Goal: Complete application form

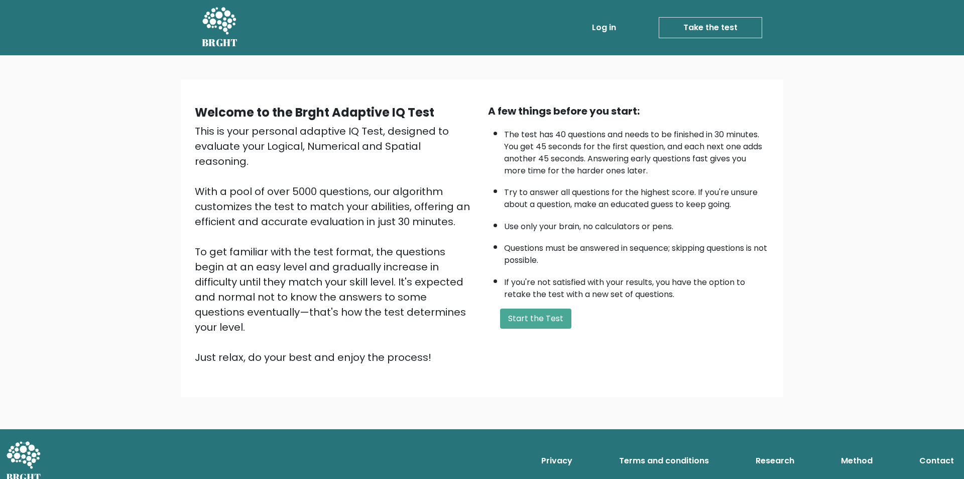
click at [558, 319] on button "Start the Test" at bounding box center [535, 318] width 71 height 20
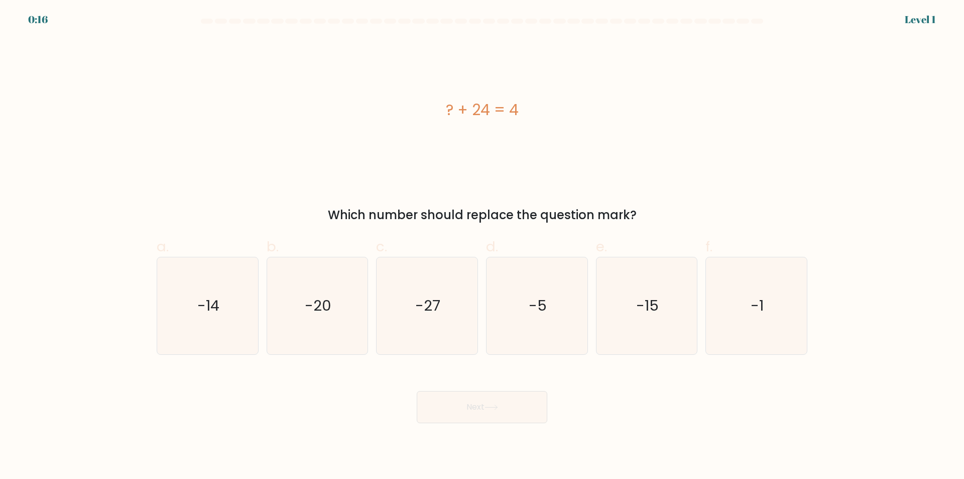
click at [328, 317] on icon "-20" at bounding box center [317, 305] width 97 height 97
click at [482, 246] on input "b. -20" at bounding box center [482, 243] width 1 height 7
radio input "true"
click at [474, 407] on button "Next" at bounding box center [482, 407] width 131 height 32
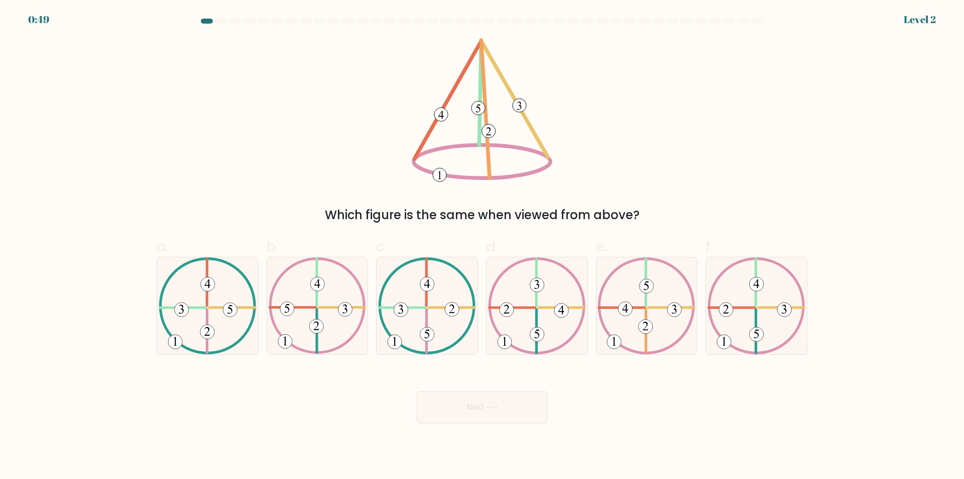
click at [662, 297] on icon at bounding box center [647, 305] width 98 height 97
click at [483, 246] on input "e." at bounding box center [482, 243] width 1 height 7
radio input "true"
click at [482, 408] on button "Next" at bounding box center [482, 407] width 131 height 32
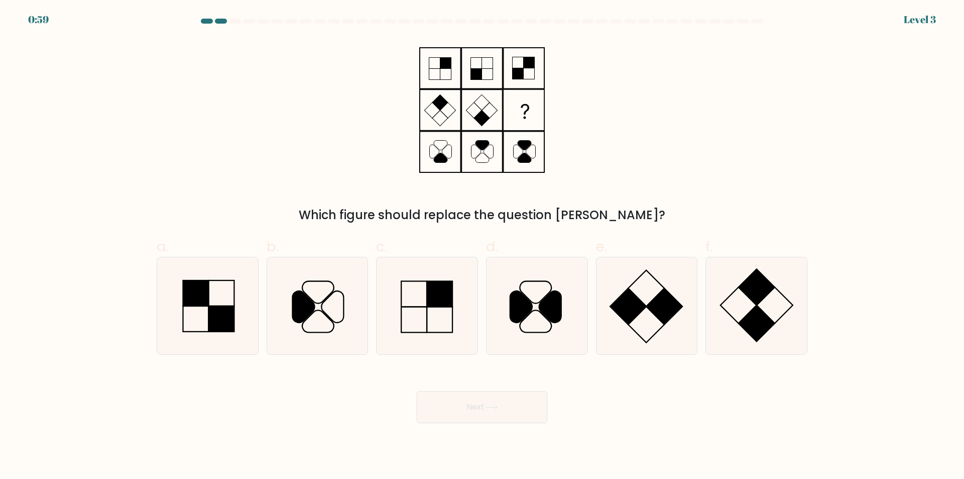
click at [670, 317] on rect at bounding box center [665, 306] width 36 height 36
click at [483, 246] on input "e." at bounding box center [482, 243] width 1 height 7
radio input "true"
click at [458, 403] on button "Next" at bounding box center [482, 407] width 131 height 32
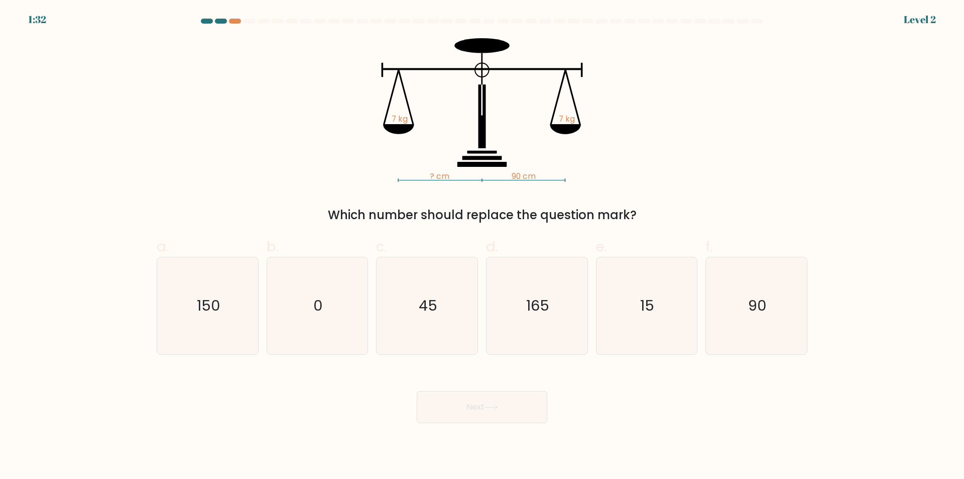
click at [774, 320] on icon "90" at bounding box center [756, 305] width 97 height 97
click at [483, 246] on input "f. 90" at bounding box center [482, 243] width 1 height 7
radio input "true"
drag, startPoint x: 469, startPoint y: 415, endPoint x: 475, endPoint y: 415, distance: 6.0
click at [471, 415] on button "Next" at bounding box center [482, 407] width 131 height 32
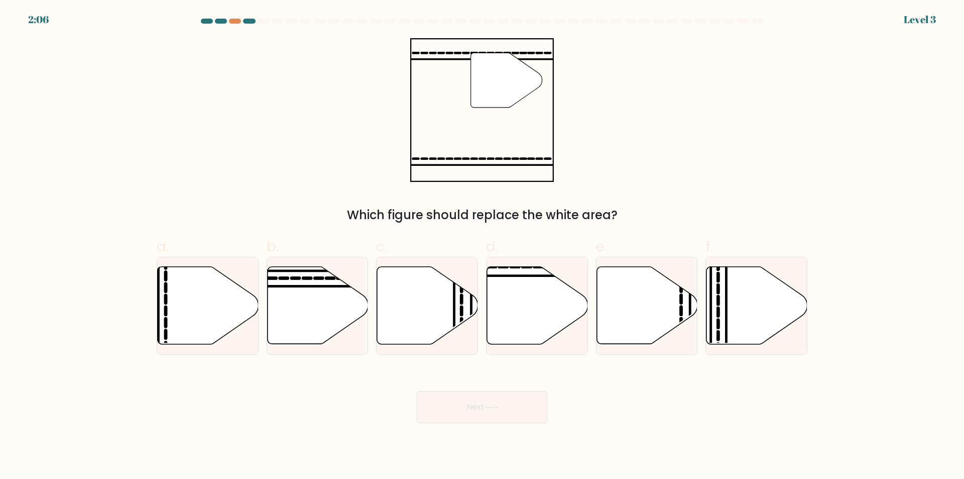
click at [543, 324] on icon at bounding box center [537, 305] width 101 height 77
click at [483, 246] on input "d." at bounding box center [482, 243] width 1 height 7
radio input "true"
click at [505, 402] on button "Next" at bounding box center [482, 407] width 131 height 32
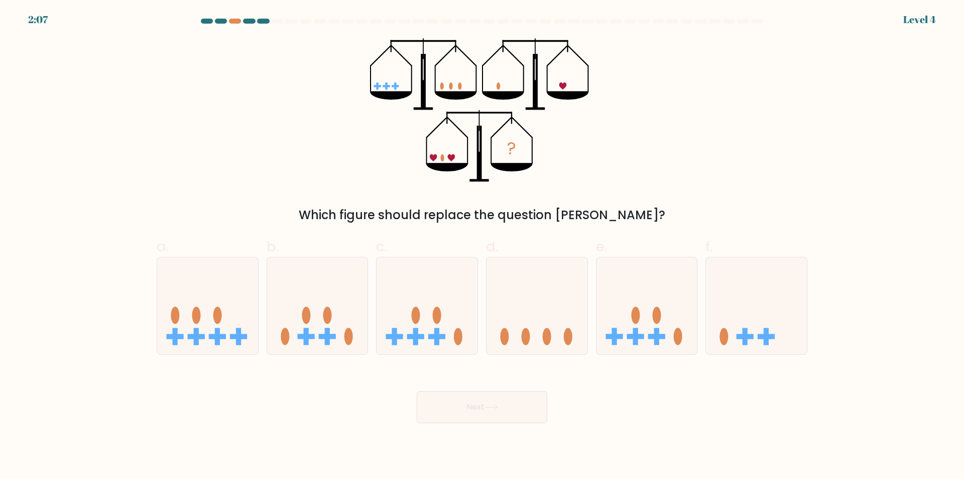
click at [419, 320] on ellipse at bounding box center [416, 314] width 9 height 17
click at [482, 246] on input "c." at bounding box center [482, 243] width 1 height 7
radio input "true"
click at [494, 410] on icon at bounding box center [492, 407] width 14 height 6
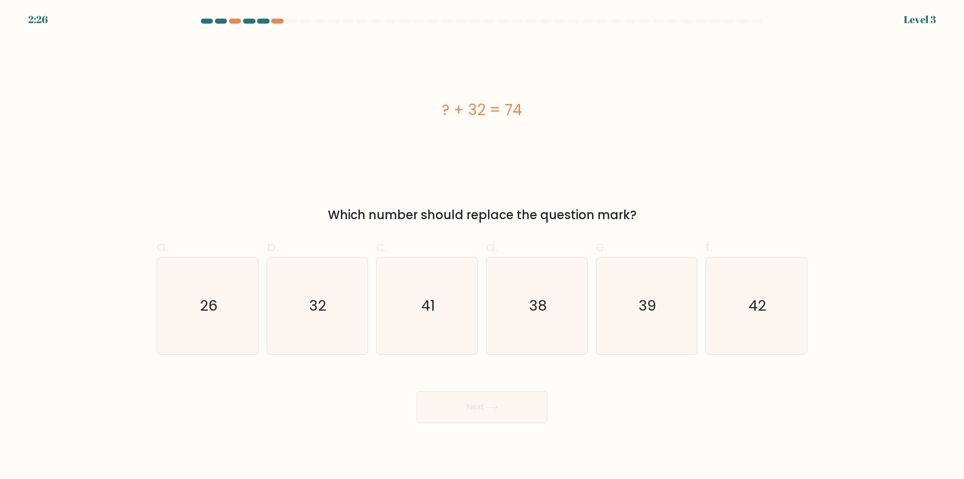
click at [766, 323] on icon "42" at bounding box center [756, 305] width 97 height 97
click at [483, 246] on input "f. 42" at bounding box center [482, 243] width 1 height 7
radio input "true"
click at [499, 399] on button "Next" at bounding box center [482, 407] width 131 height 32
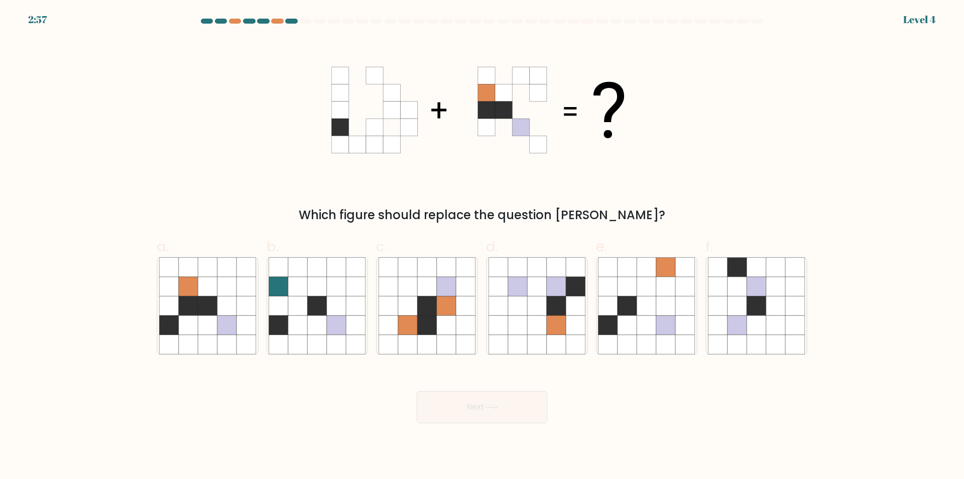
click at [221, 296] on icon at bounding box center [226, 286] width 19 height 19
click at [482, 246] on input "a." at bounding box center [482, 243] width 1 height 7
radio input "true"
click at [471, 409] on button "Next" at bounding box center [482, 407] width 131 height 32
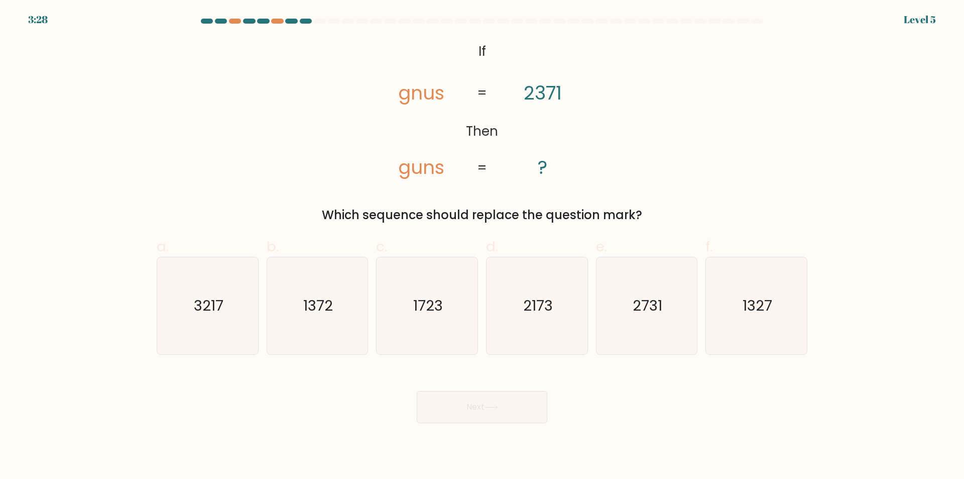
click at [529, 95] on tspan "2371" at bounding box center [543, 93] width 38 height 26
click at [661, 323] on icon "2731" at bounding box center [646, 305] width 97 height 97
click at [483, 246] on input "e. 2731" at bounding box center [482, 243] width 1 height 7
radio input "true"
click at [481, 417] on button "Next" at bounding box center [482, 407] width 131 height 32
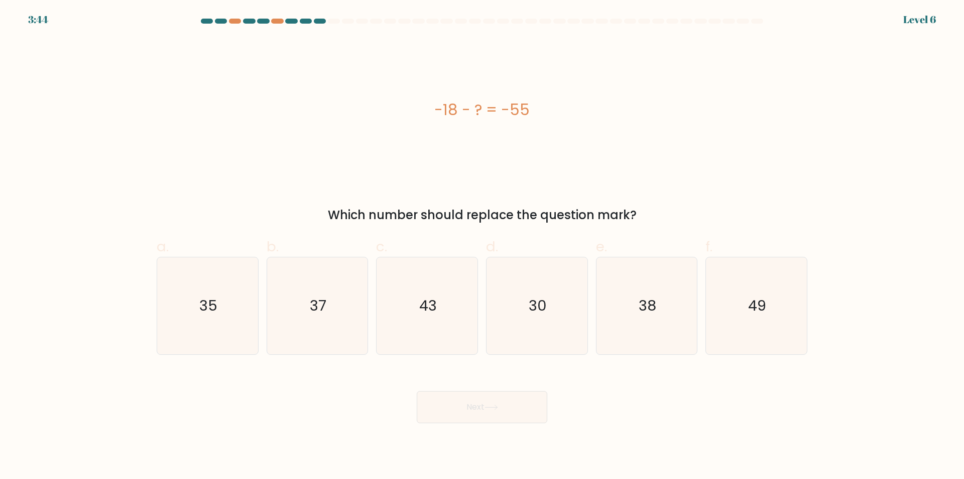
drag, startPoint x: 310, startPoint y: 320, endPoint x: 370, endPoint y: 363, distance: 73.2
click at [316, 324] on icon "37" at bounding box center [317, 305] width 97 height 97
click at [500, 419] on button "Next" at bounding box center [482, 407] width 131 height 32
click at [494, 397] on button "Next" at bounding box center [482, 407] width 131 height 32
click at [333, 282] on icon "37" at bounding box center [317, 305] width 97 height 97
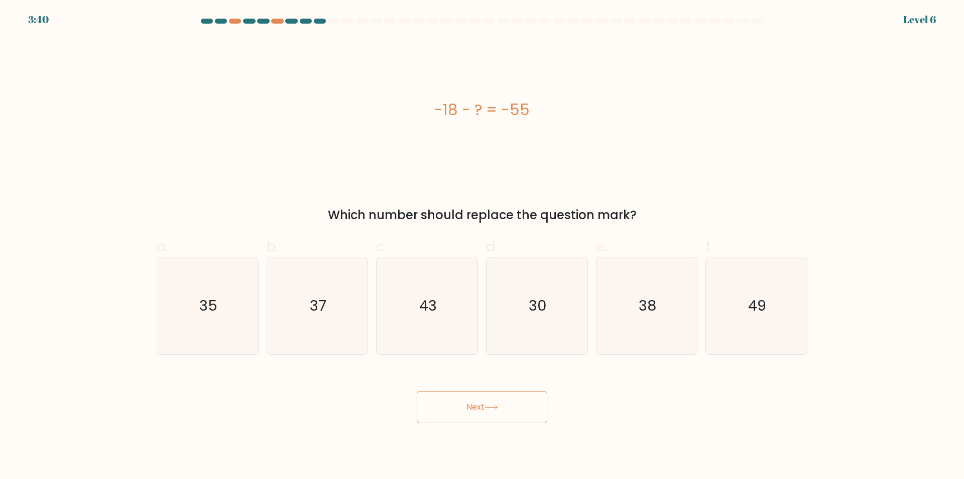
click at [482, 246] on input "b. 37" at bounding box center [482, 243] width 1 height 7
radio input "true"
click at [484, 401] on button "Next" at bounding box center [482, 407] width 131 height 32
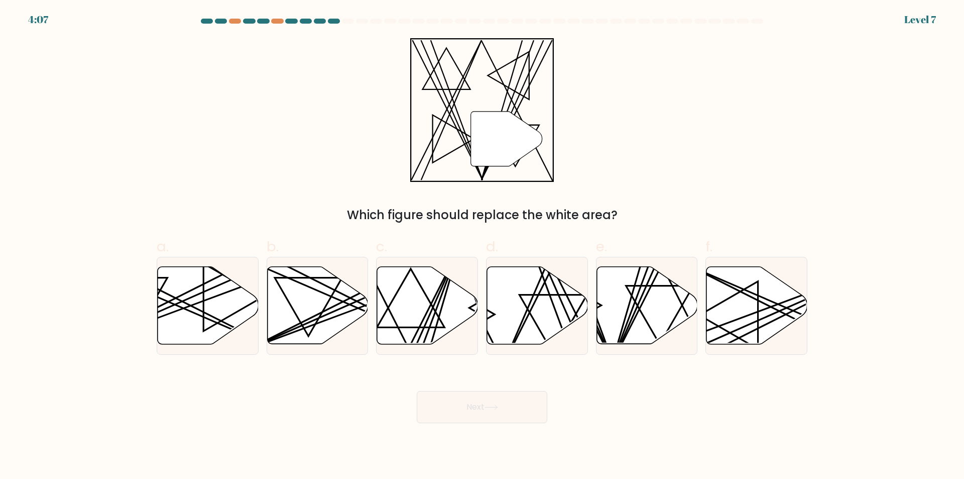
click at [642, 327] on icon at bounding box center [647, 305] width 101 height 77
click at [483, 246] on input "e." at bounding box center [482, 243] width 1 height 7
radio input "true"
click at [518, 404] on button "Next" at bounding box center [482, 407] width 131 height 32
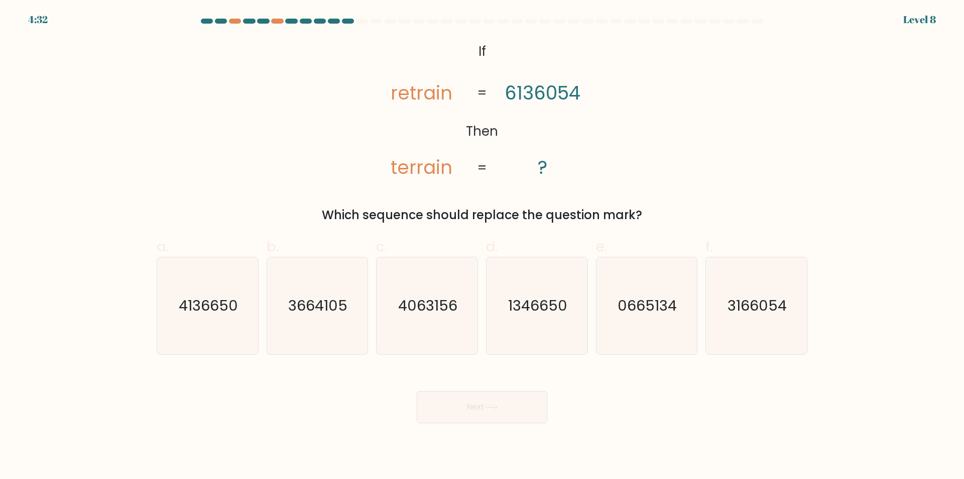
click at [761, 318] on icon "3166054" at bounding box center [756, 305] width 97 height 97
click at [483, 246] on input "f. 3166054" at bounding box center [482, 243] width 1 height 7
radio input "true"
click at [464, 409] on button "Next" at bounding box center [482, 407] width 131 height 32
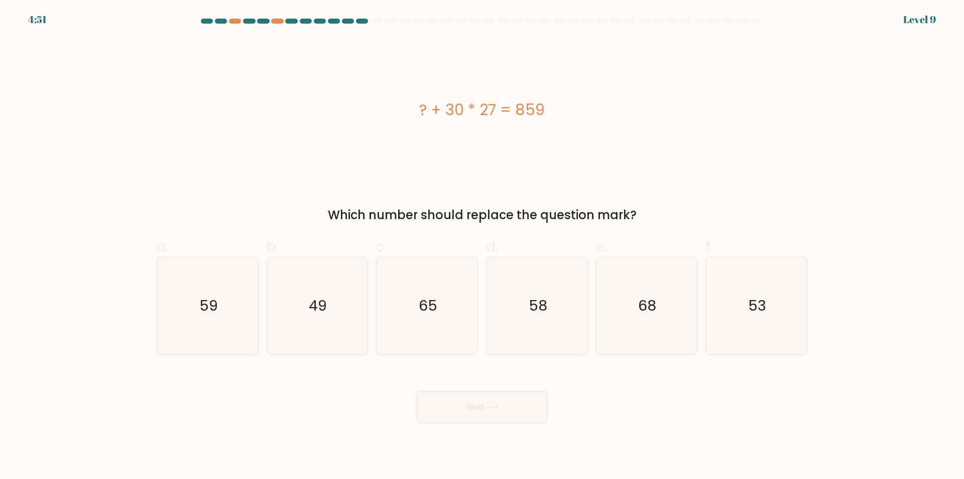
drag, startPoint x: 307, startPoint y: 352, endPoint x: 321, endPoint y: 354, distance: 13.6
click at [308, 352] on icon "49" at bounding box center [317, 305] width 97 height 97
click at [482, 246] on input "b. 49" at bounding box center [482, 243] width 1 height 7
radio input "true"
click at [479, 419] on button "Next" at bounding box center [482, 407] width 131 height 32
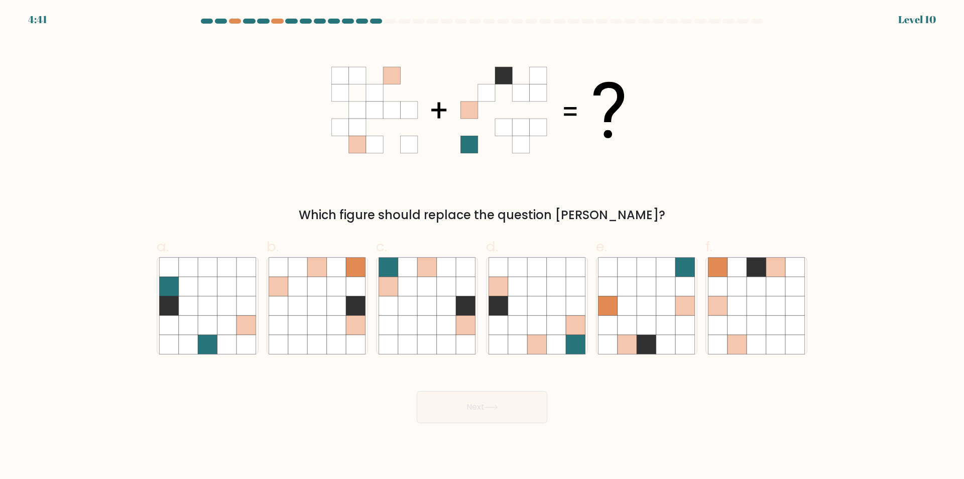
click at [550, 304] on icon at bounding box center [556, 305] width 19 height 19
click at [483, 246] on input "d." at bounding box center [482, 243] width 1 height 7
radio input "true"
click at [485, 400] on button "Next" at bounding box center [482, 407] width 131 height 32
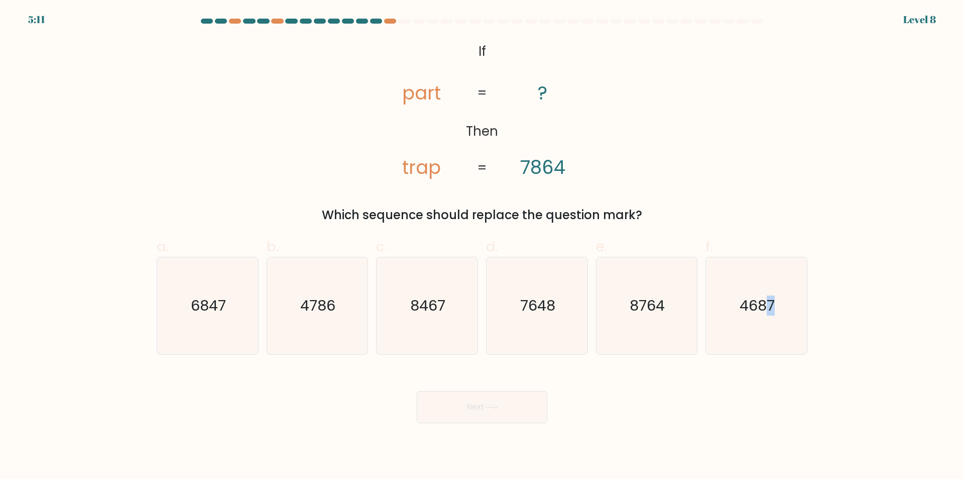
drag, startPoint x: 770, startPoint y: 315, endPoint x: 764, endPoint y: 318, distance: 6.1
click at [772, 316] on icon "4687" at bounding box center [756, 305] width 97 height 97
drag, startPoint x: 766, startPoint y: 237, endPoint x: 759, endPoint y: 266, distance: 29.4
click at [762, 246] on label "f. 4687" at bounding box center [757, 295] width 102 height 119
click at [483, 246] on input "f. 4687" at bounding box center [482, 243] width 1 height 7
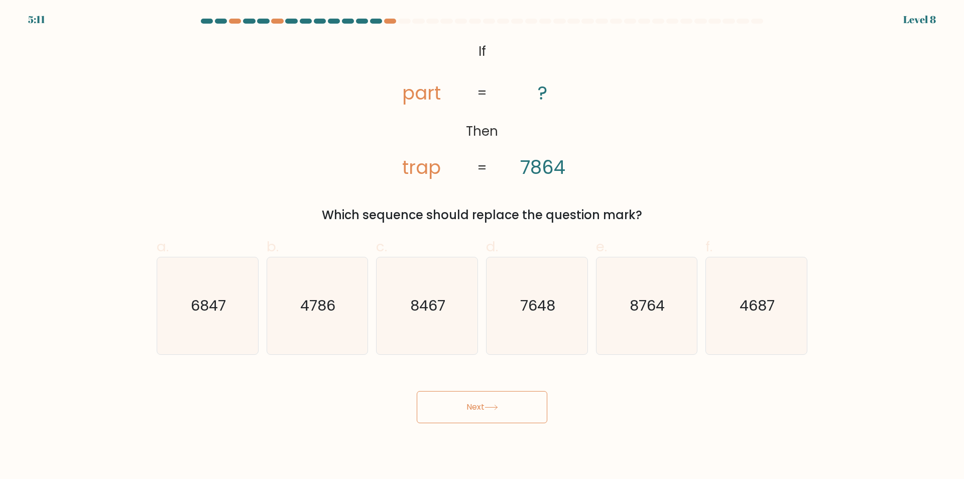
radio input "true"
drag, startPoint x: 757, startPoint y: 278, endPoint x: 506, endPoint y: 382, distance: 271.4
click at [756, 279] on icon "4687" at bounding box center [757, 306] width 96 height 96
click at [483, 246] on input "f. 4687" at bounding box center [482, 243] width 1 height 7
click at [497, 398] on button "Next" at bounding box center [482, 407] width 131 height 32
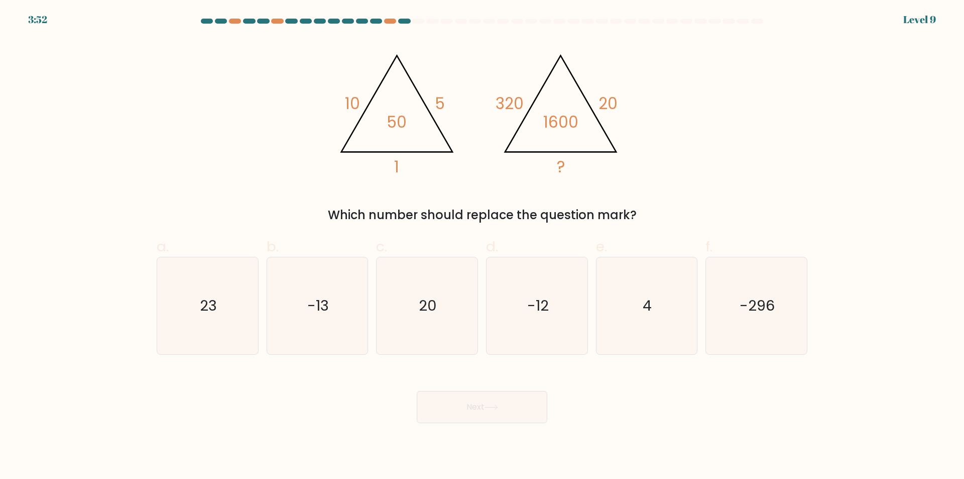
click at [456, 322] on icon "20" at bounding box center [427, 305] width 97 height 97
click at [482, 246] on input "c. 20" at bounding box center [482, 243] width 1 height 7
radio input "true"
click at [493, 405] on icon at bounding box center [492, 407] width 14 height 6
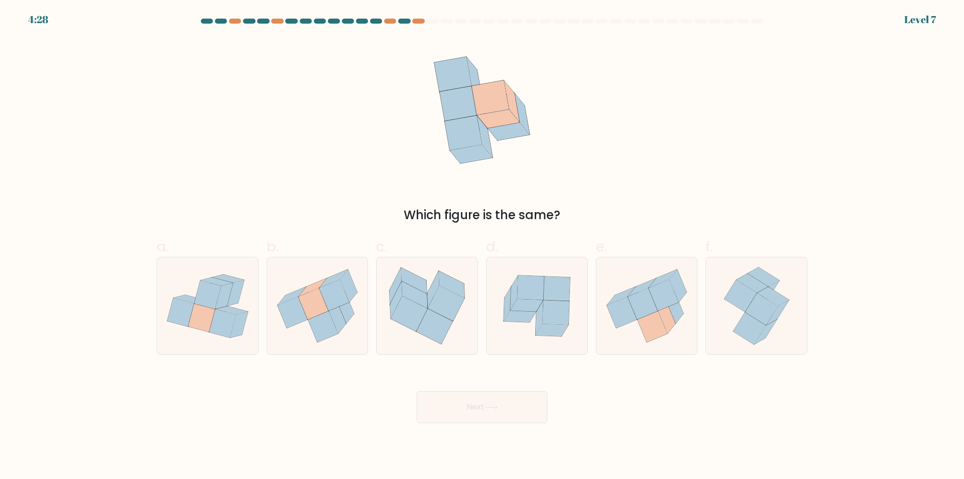
click at [639, 319] on icon at bounding box center [652, 326] width 30 height 31
click at [483, 246] on input "e." at bounding box center [482, 243] width 1 height 7
radio input "true"
click at [530, 415] on button "Next" at bounding box center [482, 407] width 131 height 32
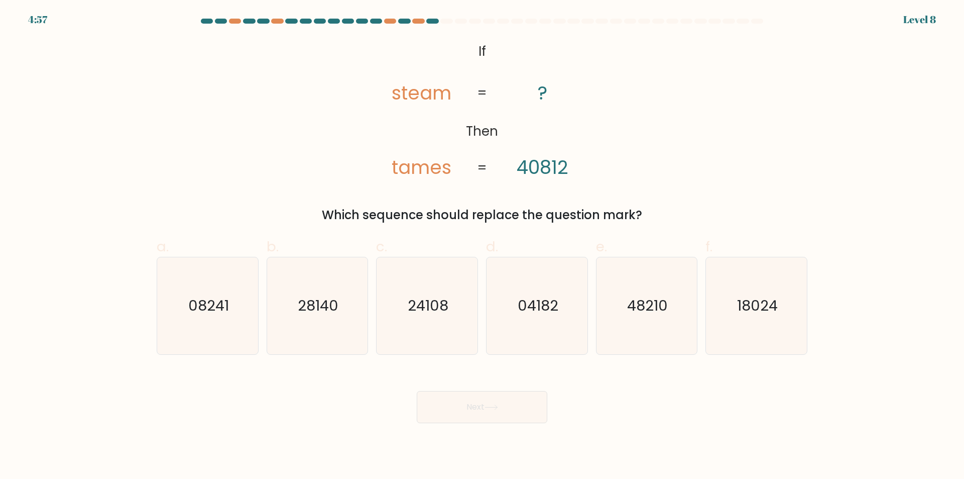
click at [437, 301] on text "24108" at bounding box center [428, 306] width 41 height 20
click at [482, 246] on input "c. 24108" at bounding box center [482, 243] width 1 height 7
radio input "true"
click at [485, 418] on button "Next" at bounding box center [482, 407] width 131 height 32
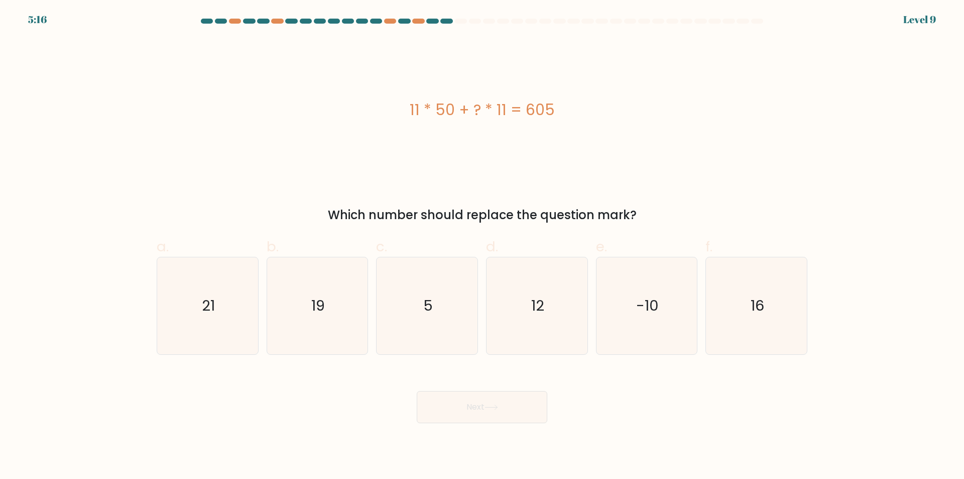
drag, startPoint x: 451, startPoint y: 316, endPoint x: 487, endPoint y: 424, distance: 114.2
click at [451, 317] on icon "5" at bounding box center [427, 305] width 97 height 97
click at [482, 246] on input "c. 5" at bounding box center [482, 243] width 1 height 7
radio input "true"
click at [501, 402] on button "Next" at bounding box center [482, 407] width 131 height 32
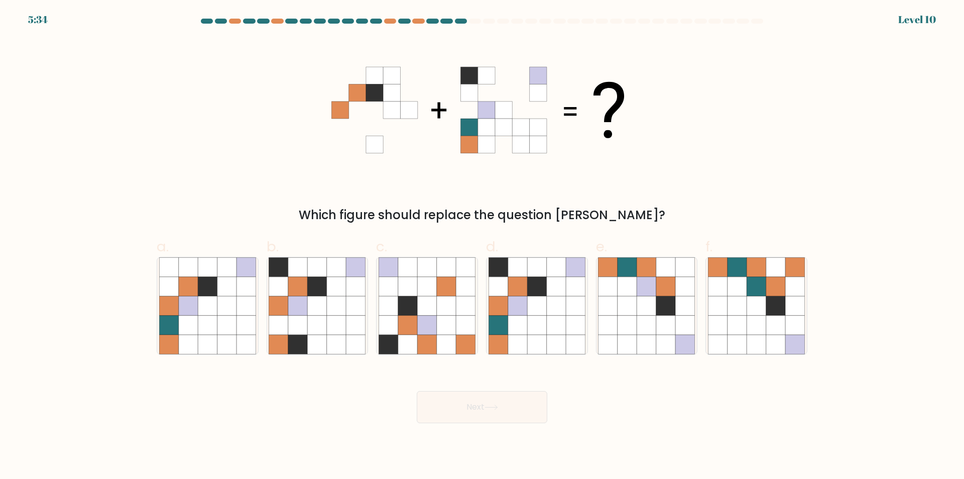
click at [511, 314] on icon at bounding box center [517, 305] width 19 height 19
click at [483, 246] on input "d." at bounding box center [482, 243] width 1 height 7
radio input "true"
click at [496, 399] on button "Next" at bounding box center [482, 407] width 131 height 32
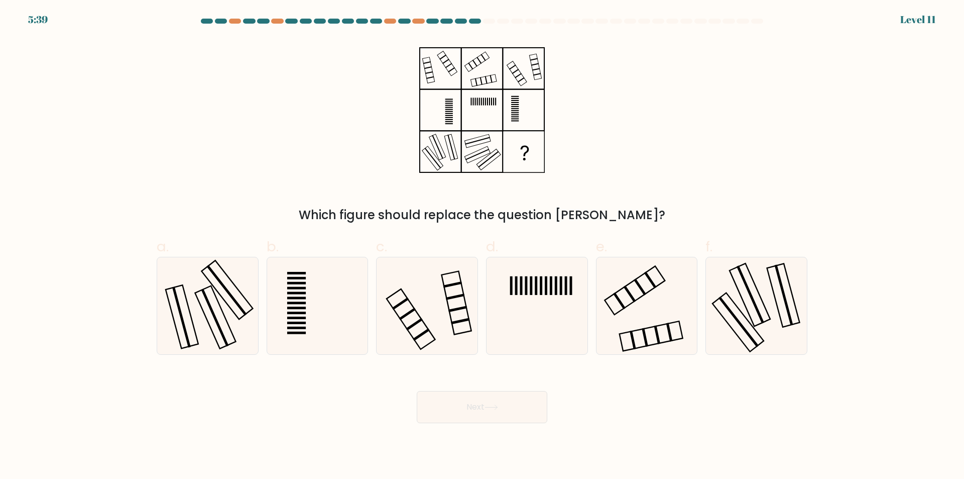
click at [218, 303] on rect at bounding box center [215, 317] width 41 height 63
click at [482, 246] on input "a." at bounding box center [482, 243] width 1 height 7
radio input "true"
click at [490, 407] on icon at bounding box center [491, 407] width 12 height 5
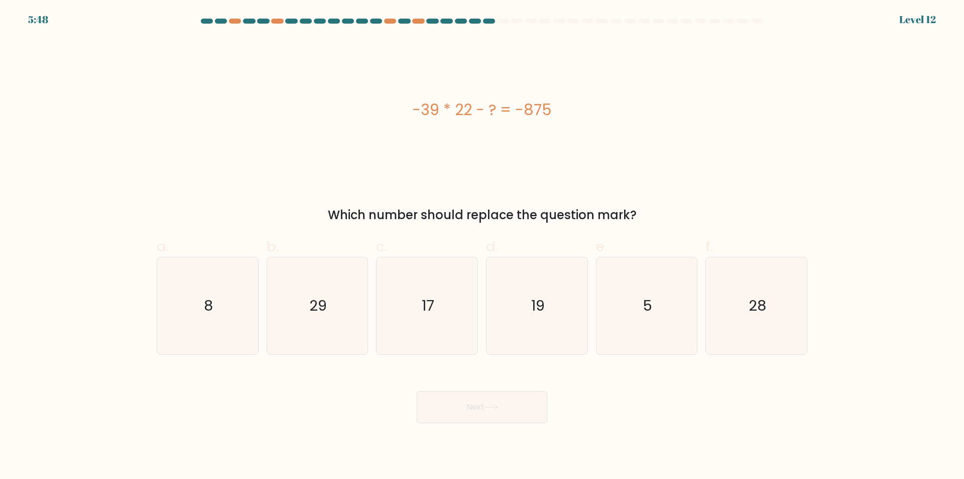
click at [447, 301] on icon "17" at bounding box center [427, 305] width 97 height 97
click at [482, 246] on input "c. 17" at bounding box center [482, 243] width 1 height 7
radio input "true"
click at [457, 411] on button "Next" at bounding box center [482, 407] width 131 height 32
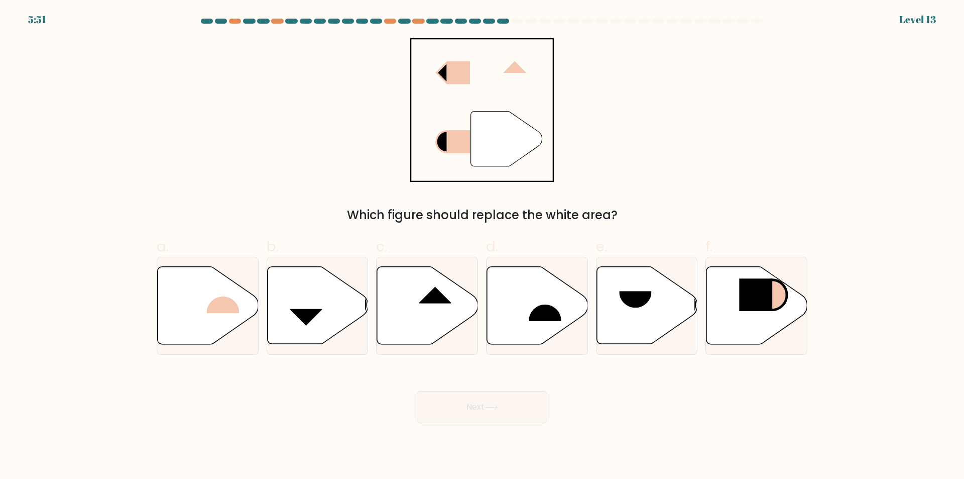
drag, startPoint x: 443, startPoint y: 299, endPoint x: 465, endPoint y: 344, distance: 50.1
click at [443, 301] on rect at bounding box center [435, 287] width 33 height 34
click at [482, 246] on input "c." at bounding box center [482, 243] width 1 height 7
radio input "true"
click at [516, 327] on icon at bounding box center [537, 305] width 101 height 77
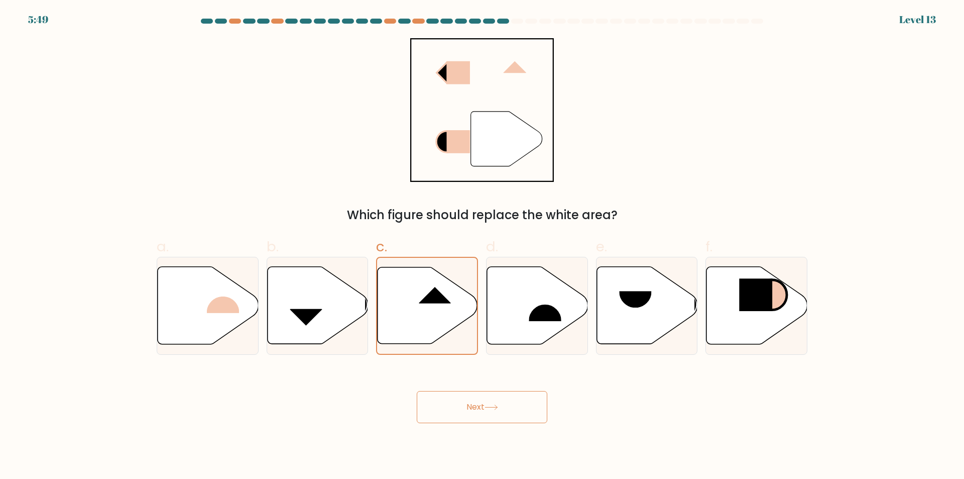
click at [483, 246] on input "d." at bounding box center [482, 243] width 1 height 7
radio input "true"
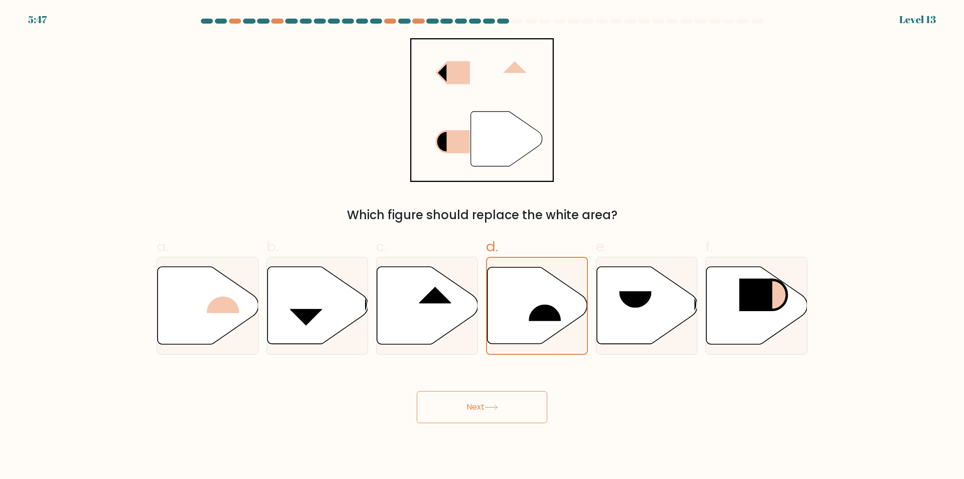
click at [504, 403] on button "Next" at bounding box center [482, 407] width 131 height 32
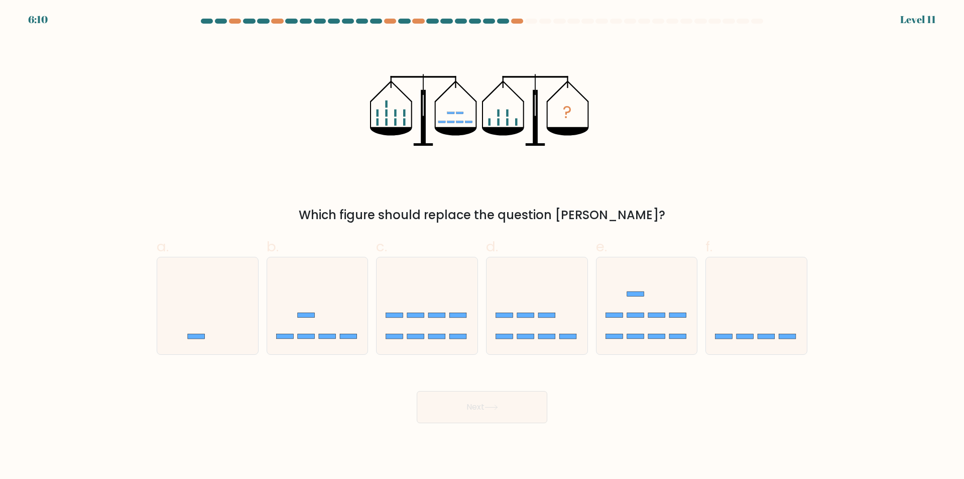
click at [658, 325] on icon at bounding box center [647, 305] width 101 height 83
click at [483, 246] on input "e." at bounding box center [482, 243] width 1 height 7
radio input "true"
click at [484, 411] on button "Next" at bounding box center [482, 407] width 131 height 32
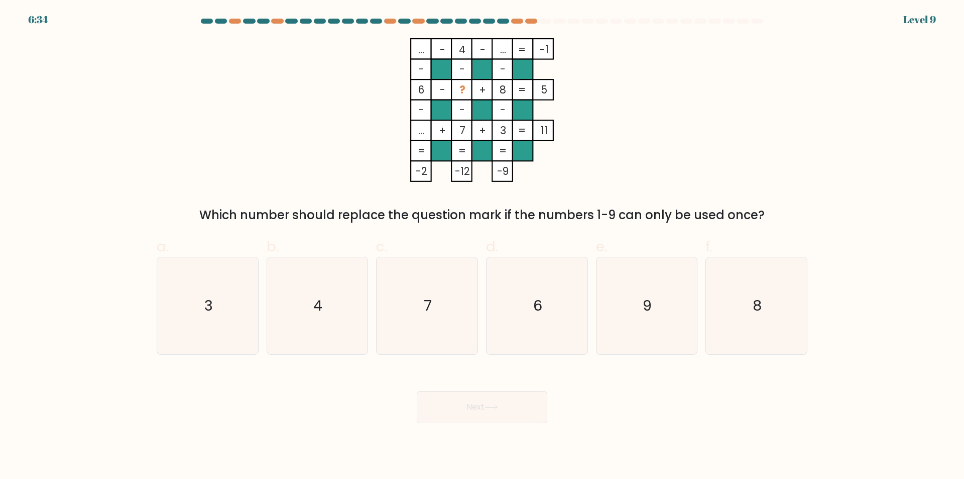
click at [641, 312] on icon "9" at bounding box center [646, 305] width 97 height 97
click at [483, 246] on input "e. 9" at bounding box center [482, 243] width 1 height 7
radio input "true"
click at [496, 399] on button "Next" at bounding box center [482, 407] width 131 height 32
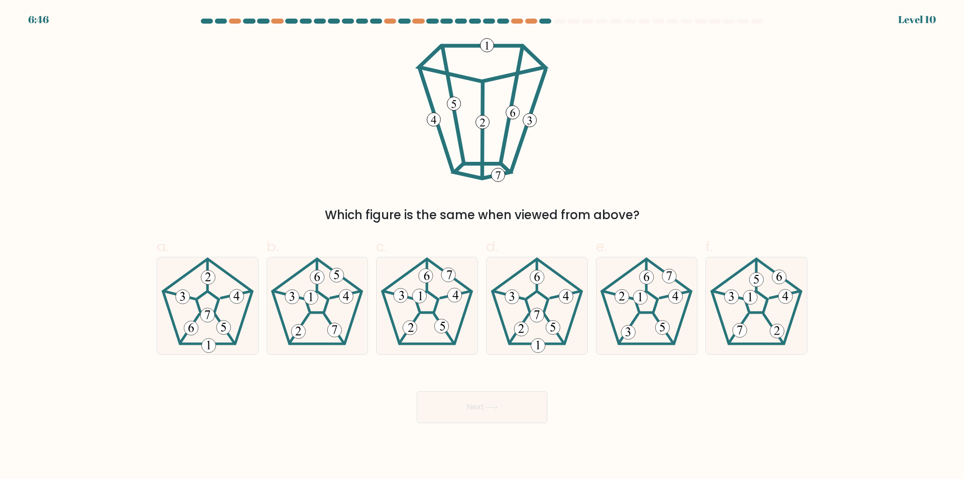
click at [587, 310] on div at bounding box center [537, 306] width 102 height 98
click at [483, 246] on input "d." at bounding box center [482, 243] width 1 height 7
radio input "true"
drag, startPoint x: 205, startPoint y: 319, endPoint x: 215, endPoint y: 319, distance: 10.0
click at [209, 319] on 436 at bounding box center [207, 315] width 14 height 14
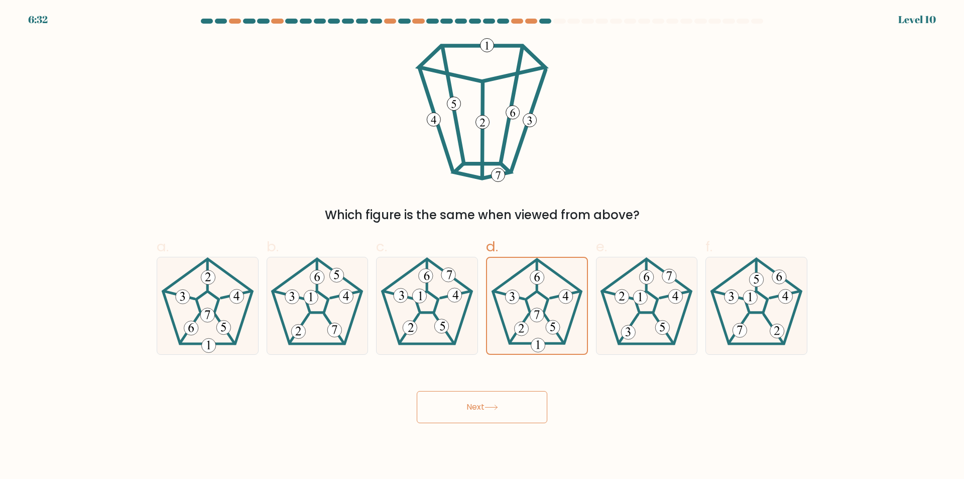
click at [482, 246] on input "a." at bounding box center [482, 243] width 1 height 7
radio input "true"
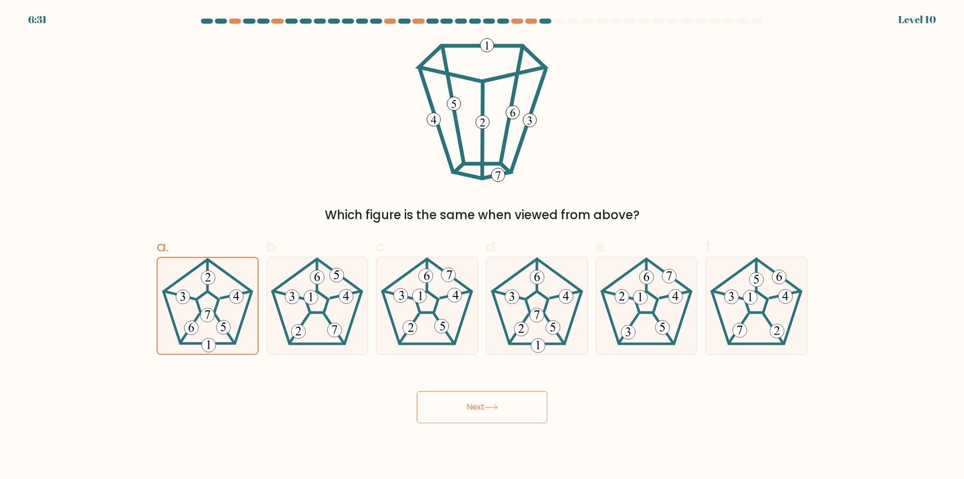
click at [488, 418] on button "Next" at bounding box center [482, 407] width 131 height 32
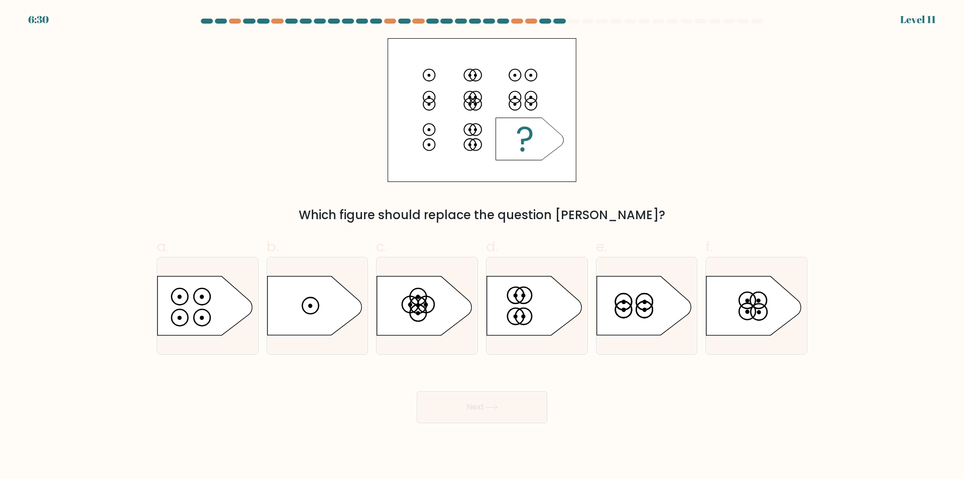
drag, startPoint x: 197, startPoint y: 304, endPoint x: 208, endPoint y: 310, distance: 12.6
click at [198, 304] on icon at bounding box center [207, 306] width 101 height 60
click at [482, 246] on input "a." at bounding box center [482, 243] width 1 height 7
radio input "true"
click at [498, 411] on button "Next" at bounding box center [482, 407] width 131 height 32
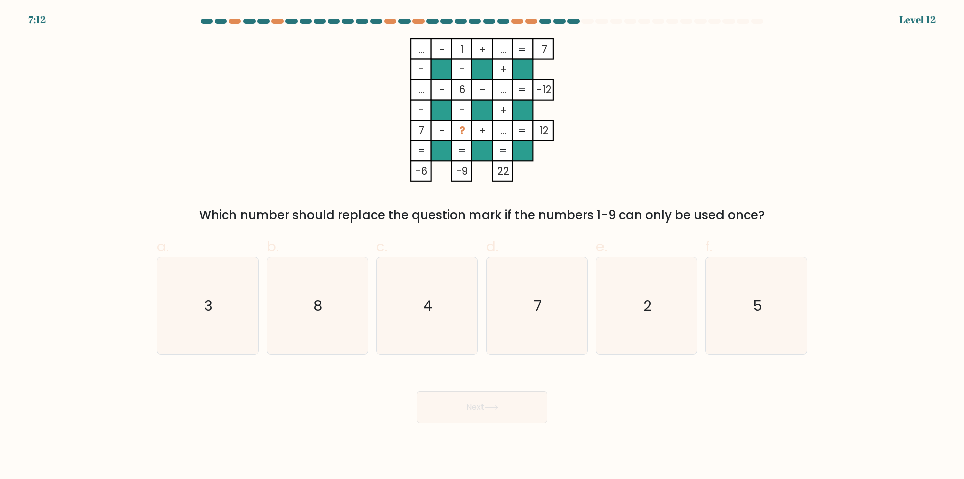
click at [543, 296] on icon "7" at bounding box center [537, 305] width 97 height 97
click at [483, 246] on input "d. 7" at bounding box center [482, 243] width 1 height 7
radio input "true"
click at [497, 404] on icon at bounding box center [492, 407] width 14 height 6
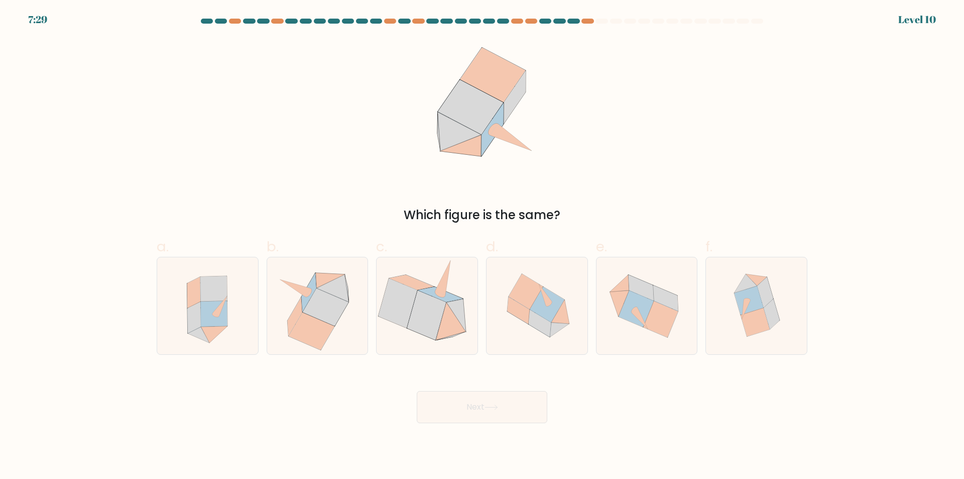
click at [208, 302] on icon at bounding box center [214, 314] width 27 height 26
click at [482, 246] on input "a." at bounding box center [482, 243] width 1 height 7
radio input "true"
click at [503, 407] on button "Next" at bounding box center [482, 407] width 131 height 32
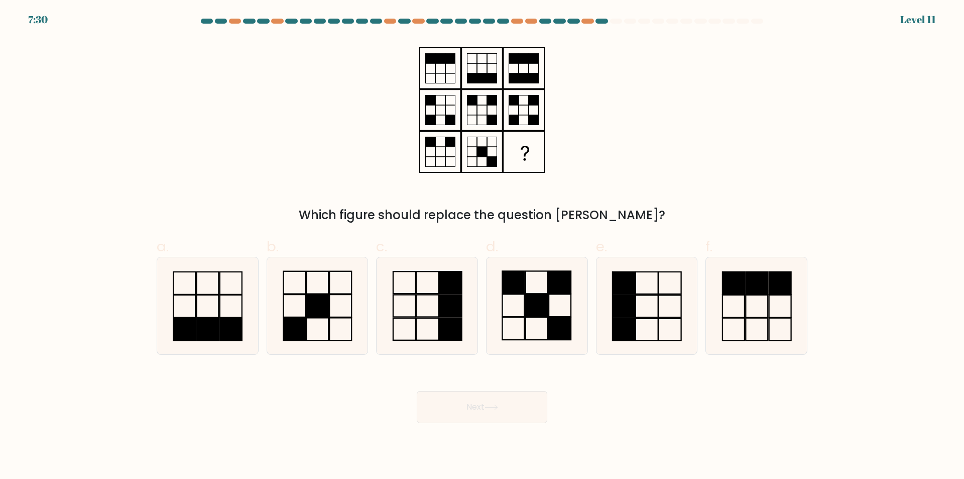
click at [543, 316] on rect at bounding box center [537, 305] width 22 height 23
click at [483, 246] on input "d." at bounding box center [482, 243] width 1 height 7
radio input "true"
click at [508, 394] on button "Next" at bounding box center [482, 407] width 131 height 32
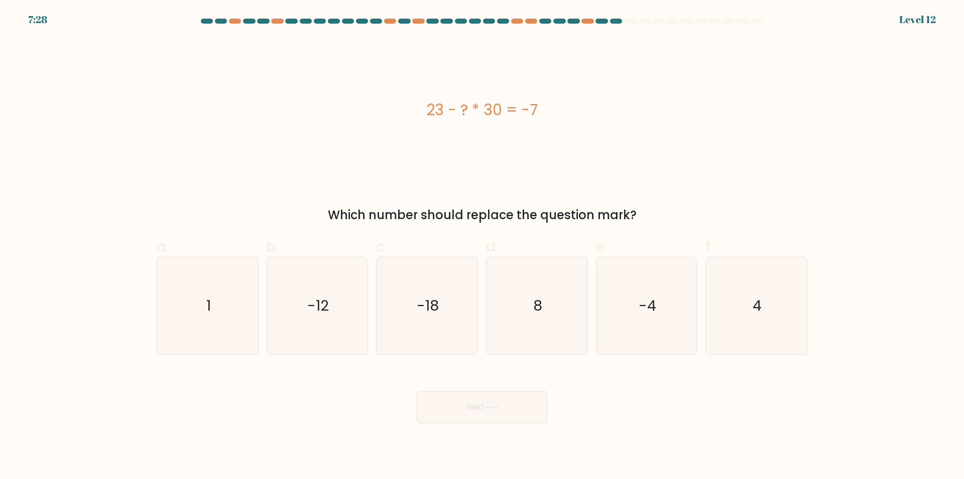
click at [497, 407] on icon at bounding box center [492, 407] width 14 height 6
click at [147, 300] on form "a. 1" at bounding box center [482, 221] width 964 height 404
click at [215, 308] on icon "1" at bounding box center [207, 305] width 97 height 97
click at [482, 246] on input "a. 1" at bounding box center [482, 243] width 1 height 7
radio input "true"
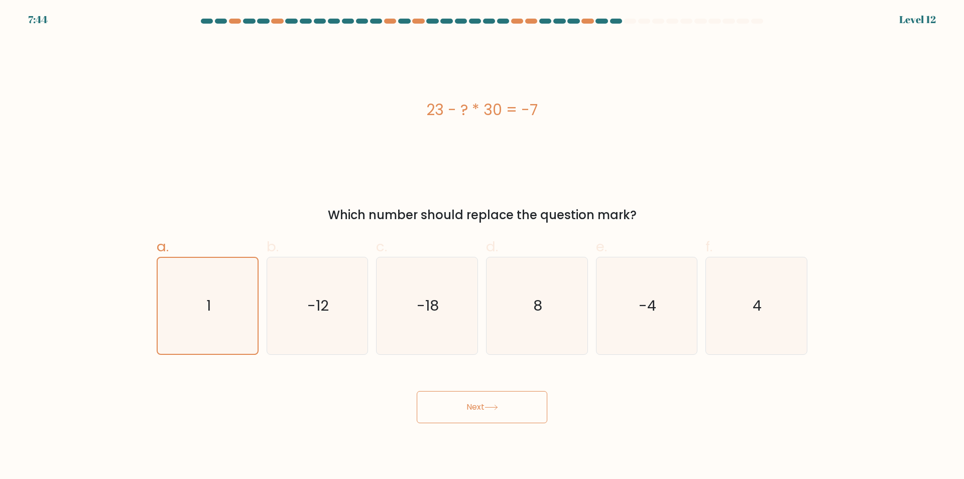
click at [504, 407] on button "Next" at bounding box center [482, 407] width 131 height 32
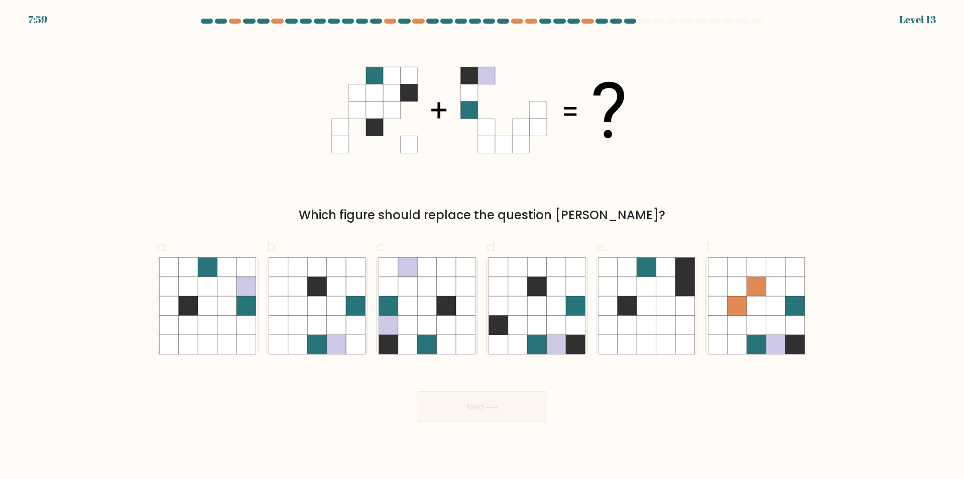
click at [537, 332] on icon at bounding box center [536, 324] width 19 height 19
click at [483, 246] on input "d." at bounding box center [482, 243] width 1 height 7
radio input "true"
click at [498, 393] on button "Next" at bounding box center [482, 407] width 131 height 32
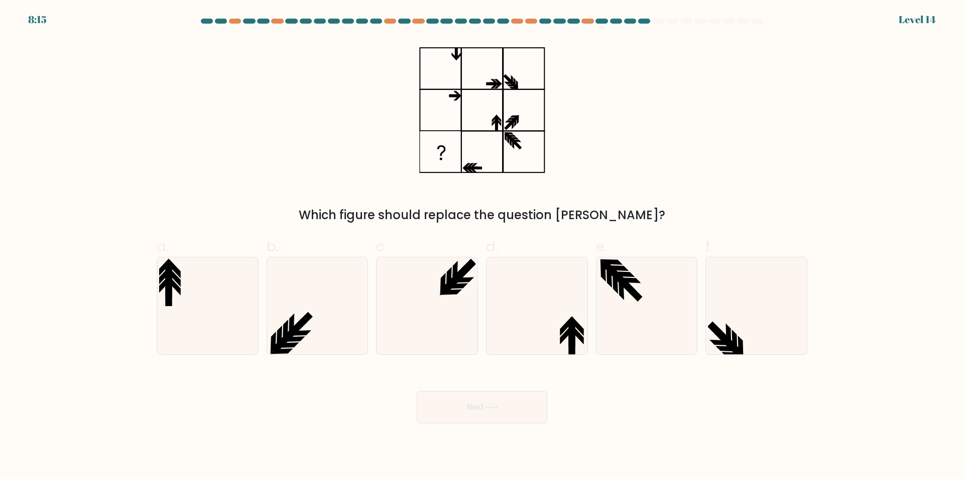
click at [531, 326] on icon at bounding box center [537, 305] width 97 height 97
click at [483, 246] on input "d." at bounding box center [482, 243] width 1 height 7
radio input "true"
click at [487, 418] on button "Next" at bounding box center [482, 407] width 131 height 32
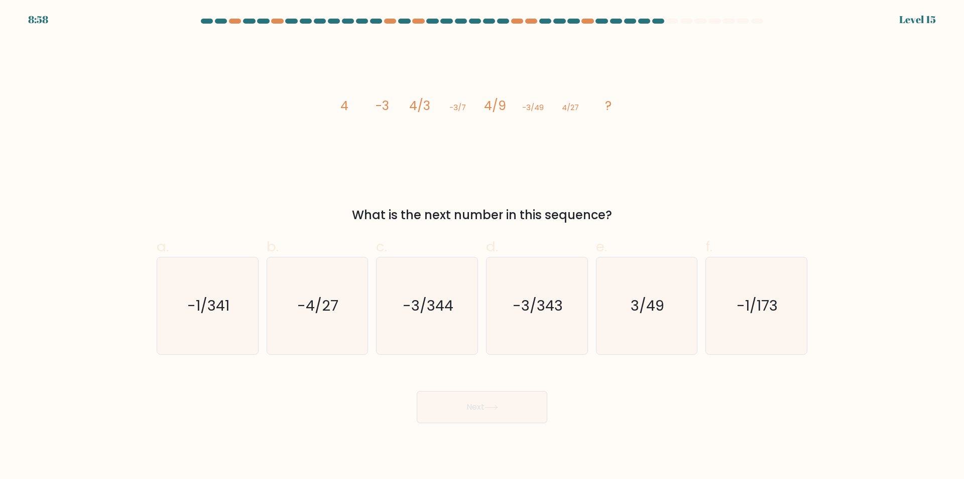
drag, startPoint x: 416, startPoint y: 295, endPoint x: 459, endPoint y: 394, distance: 108.0
click at [416, 296] on icon "-3/344" at bounding box center [427, 305] width 97 height 97
click at [482, 246] on input "c. -3/344" at bounding box center [482, 243] width 1 height 7
radio input "true"
click at [479, 421] on button "Next" at bounding box center [482, 407] width 131 height 32
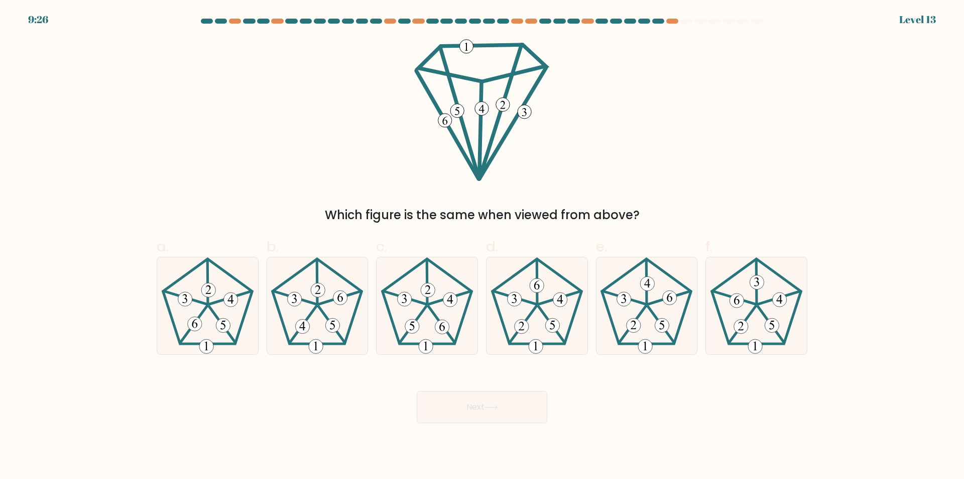
drag, startPoint x: 636, startPoint y: 299, endPoint x: 635, endPoint y: 304, distance: 5.1
click at [636, 300] on icon at bounding box center [646, 305] width 97 height 97
click at [483, 246] on input "e." at bounding box center [482, 243] width 1 height 7
radio input "true"
click at [496, 414] on button "Next" at bounding box center [482, 407] width 131 height 32
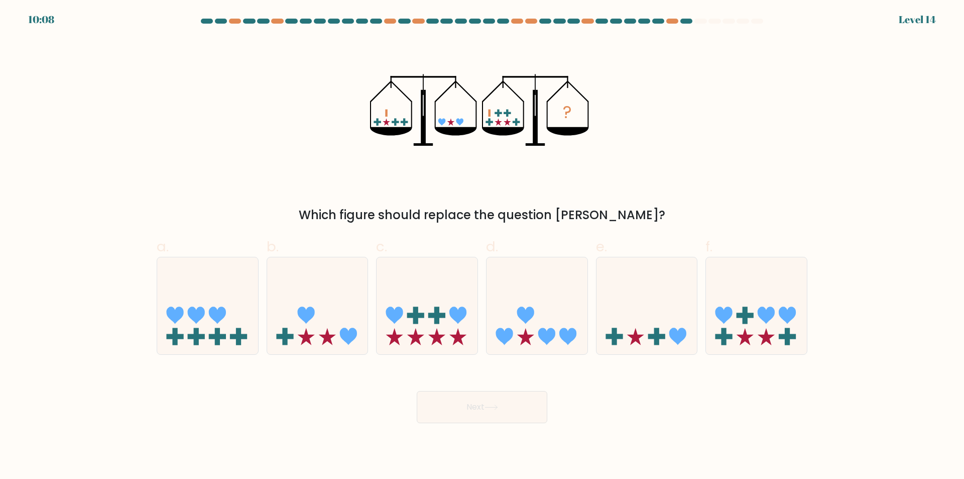
click at [558, 336] on icon at bounding box center [537, 305] width 101 height 83
click at [483, 246] on input "d." at bounding box center [482, 243] width 1 height 7
radio input "true"
click at [409, 342] on icon at bounding box center [427, 305] width 101 height 83
click at [482, 246] on input "c." at bounding box center [482, 243] width 1 height 7
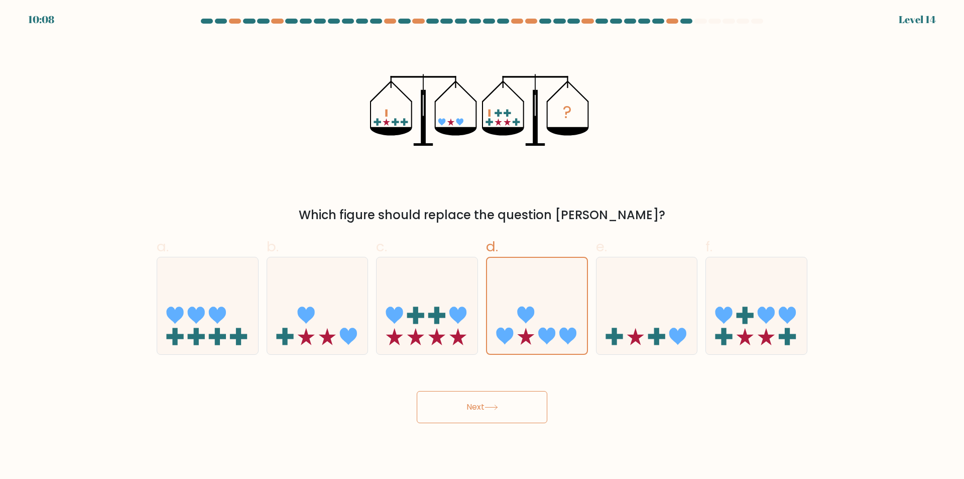
radio input "true"
click at [479, 395] on button "Next" at bounding box center [482, 407] width 131 height 32
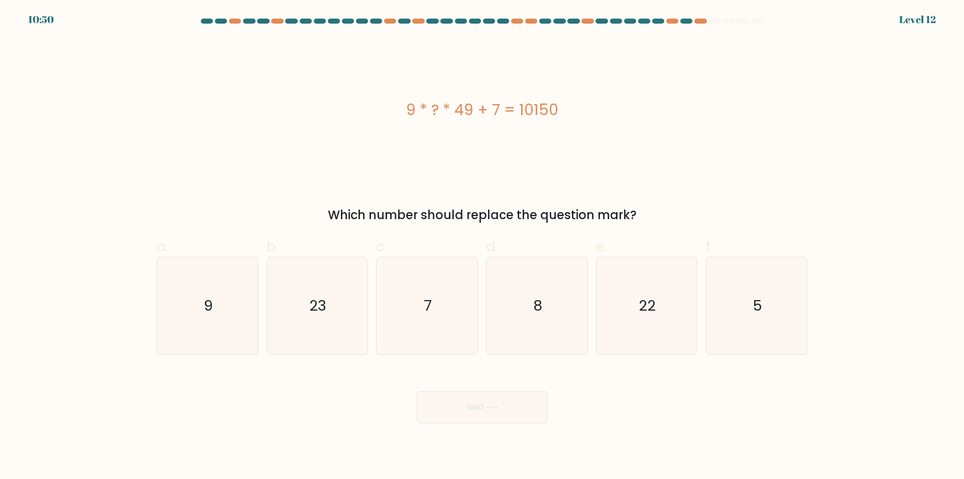
drag, startPoint x: 557, startPoint y: 287, endPoint x: 529, endPoint y: 347, distance: 65.8
click at [556, 290] on icon "8" at bounding box center [537, 305] width 97 height 97
click at [483, 246] on input "d. 8" at bounding box center [482, 243] width 1 height 7
radio input "true"
click at [498, 406] on icon at bounding box center [492, 407] width 14 height 6
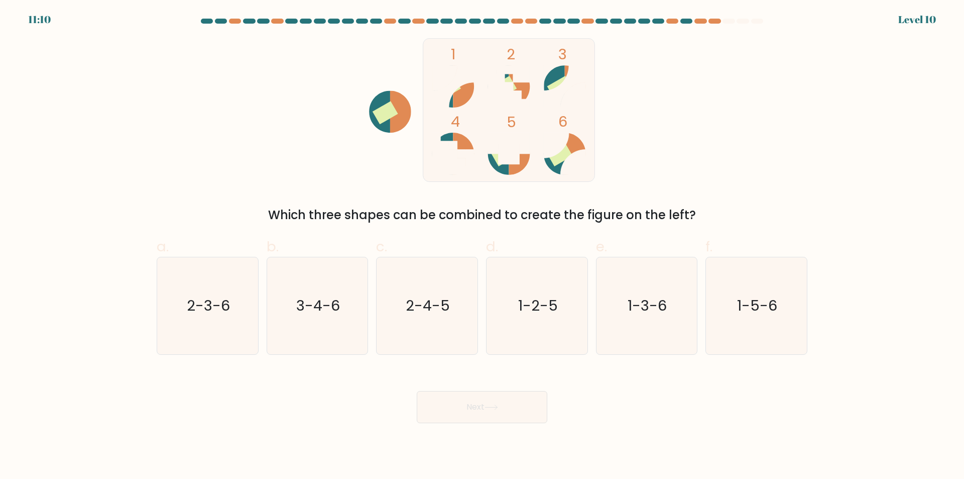
drag, startPoint x: 657, startPoint y: 312, endPoint x: 578, endPoint y: 388, distance: 109.4
click at [651, 322] on icon "1-3-6" at bounding box center [646, 305] width 97 height 97
click at [490, 414] on button "Next" at bounding box center [482, 407] width 131 height 32
click at [643, 294] on icon "1-3-6" at bounding box center [646, 305] width 97 height 97
click at [483, 246] on input "e. 1-3-6" at bounding box center [482, 243] width 1 height 7
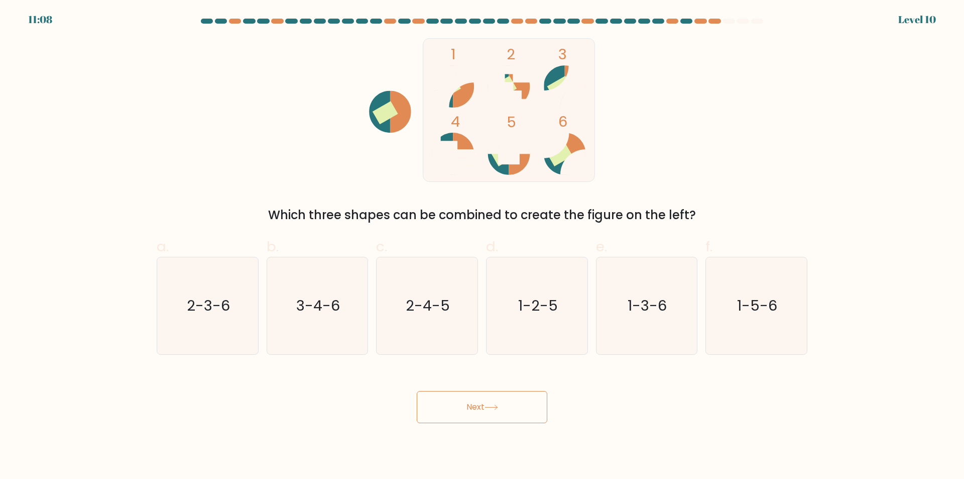
radio input "true"
click at [495, 410] on button "Next" at bounding box center [482, 407] width 131 height 32
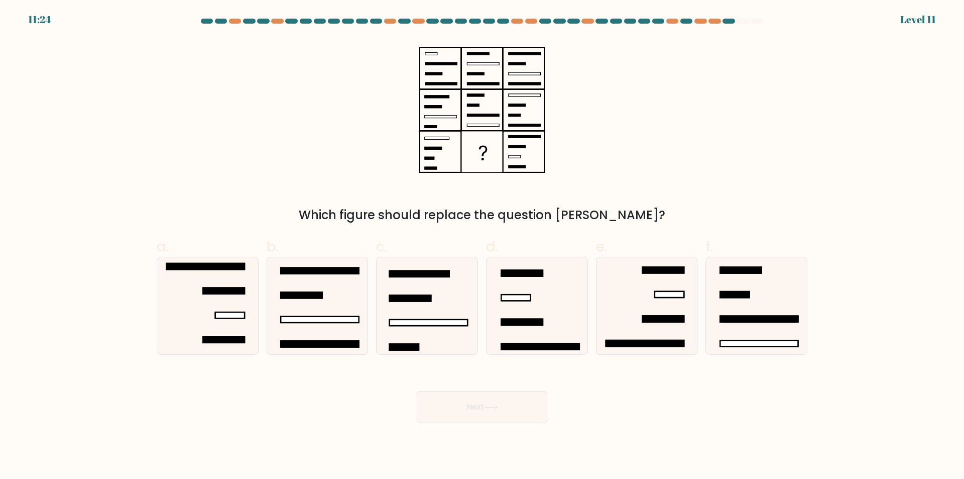
drag, startPoint x: 542, startPoint y: 333, endPoint x: 535, endPoint y: 349, distance: 17.3
click at [541, 333] on icon at bounding box center [537, 305] width 97 height 97
click at [483, 246] on input "d." at bounding box center [482, 243] width 1 height 7
radio input "true"
click at [487, 419] on button "Next" at bounding box center [482, 407] width 131 height 32
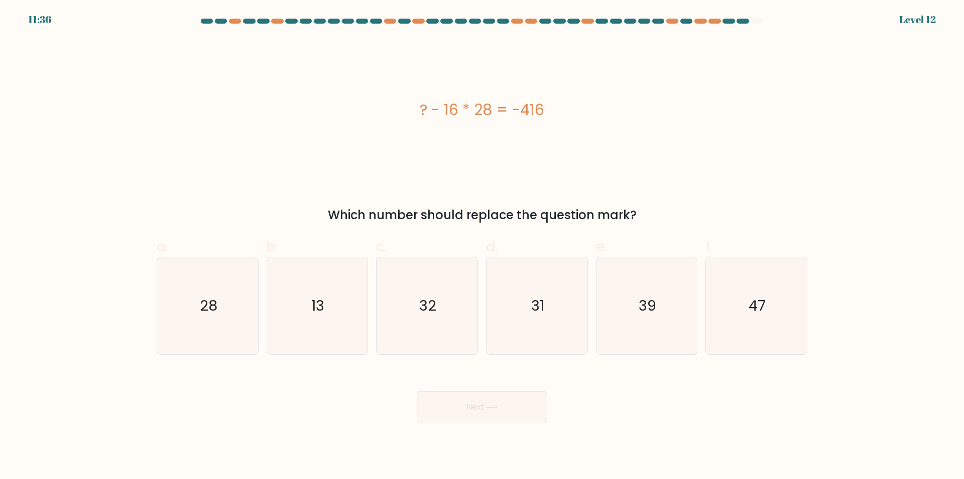
click at [410, 328] on icon "32" at bounding box center [427, 305] width 97 height 97
click at [482, 246] on input "c. 32" at bounding box center [482, 243] width 1 height 7
radio input "true"
click at [457, 410] on button "Next" at bounding box center [482, 407] width 131 height 32
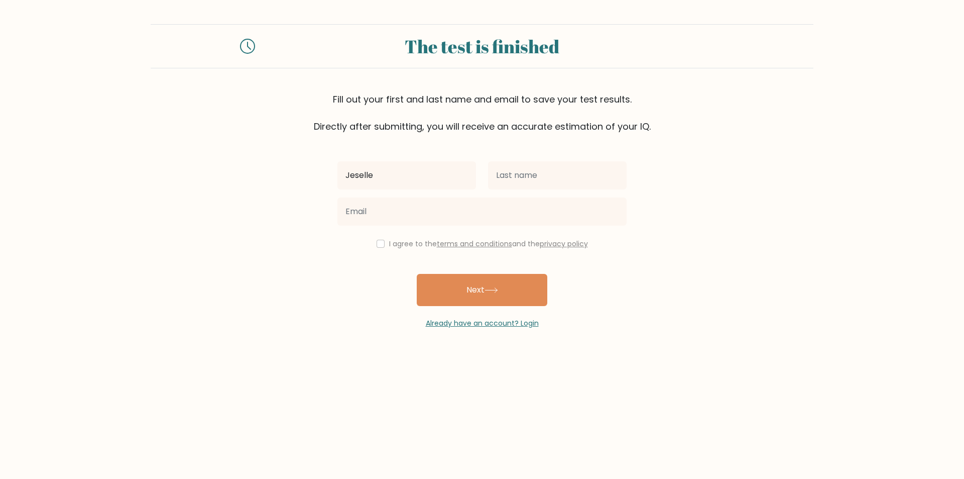
type input "Jeselle"
click at [581, 180] on input "text" at bounding box center [557, 175] width 139 height 28
type input "Torrecarion"
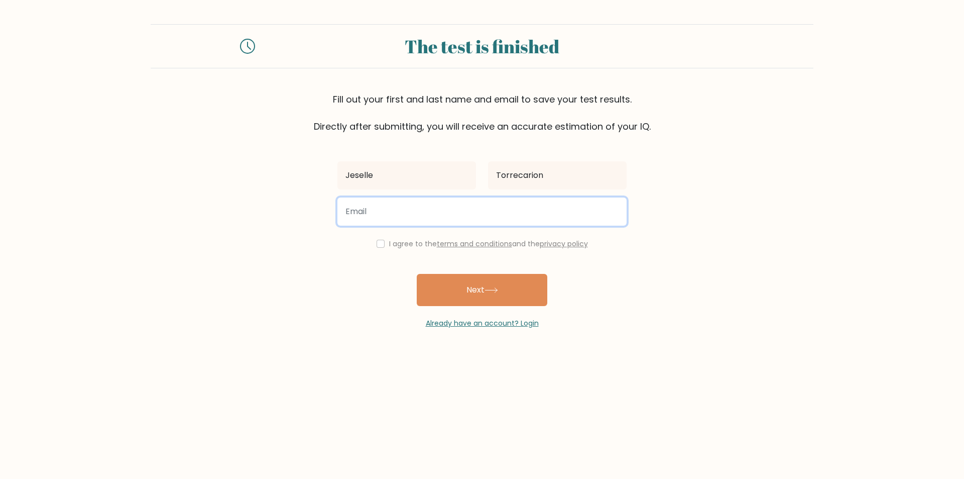
click at [549, 221] on input "email" at bounding box center [482, 211] width 289 height 28
click at [549, 221] on input "torrecarionjeselle@gmail." at bounding box center [482, 211] width 289 height 28
type input "torrecarionjeselle@gmail.com"
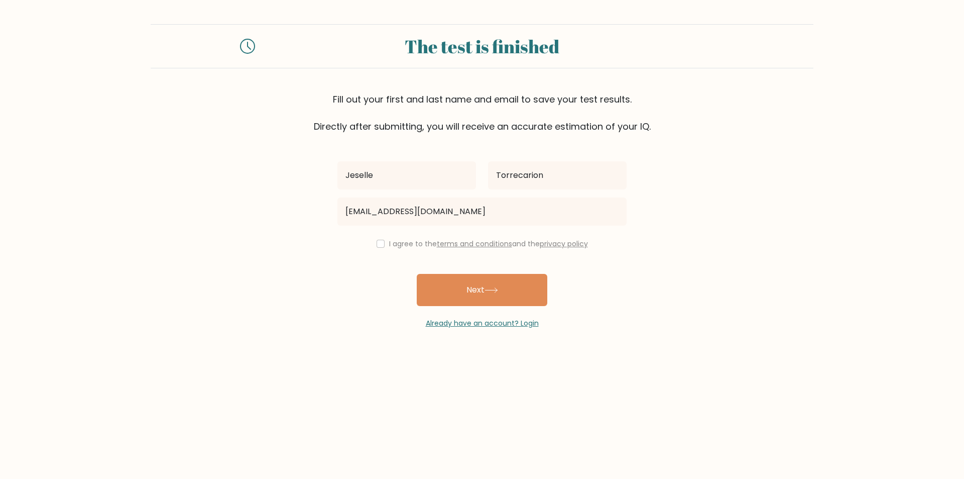
click at [384, 245] on div "I agree to the terms and conditions and the privacy policy" at bounding box center [482, 244] width 301 height 12
click at [382, 243] on input "checkbox" at bounding box center [381, 244] width 8 height 8
checkbox input "true"
click at [485, 293] on button "Next" at bounding box center [482, 290] width 131 height 32
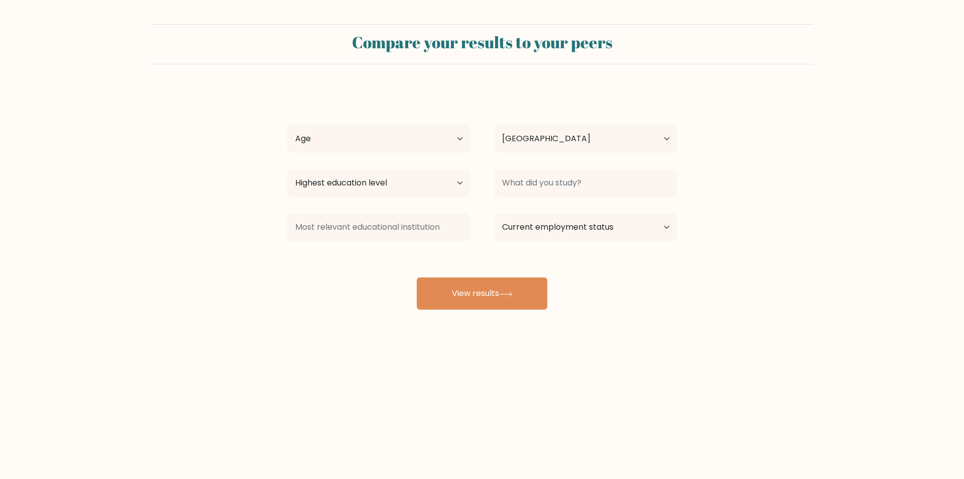
select select "PH"
click at [442, 140] on select "Age Under 18 years old 18-24 years old 25-34 years old 35-44 years old 45-54 ye…" at bounding box center [378, 139] width 183 height 28
select select "18_24"
click at [287, 125] on select "Age Under 18 years old 18-24 years old 25-34 years old 35-44 years old 45-54 ye…" at bounding box center [378, 139] width 183 height 28
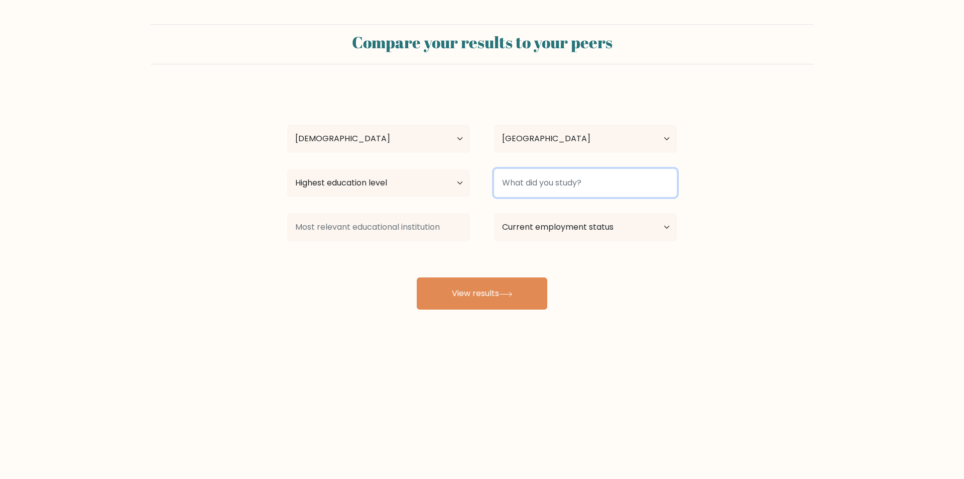
click at [564, 189] on input at bounding box center [585, 183] width 183 height 28
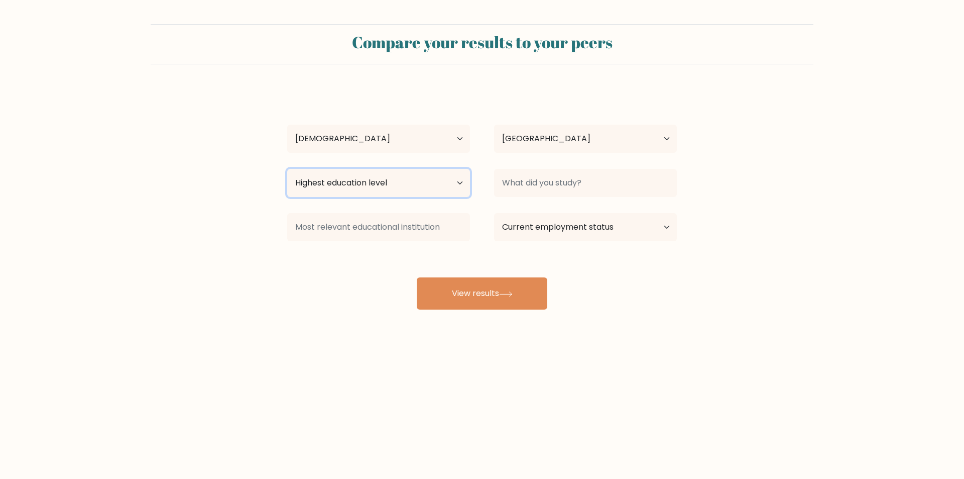
click at [447, 189] on select "Highest education level No schooling Primary Lower Secondary Upper Secondary Oc…" at bounding box center [378, 183] width 183 height 28
select select "bachelors_degree"
click at [287, 169] on select "Highest education level No schooling Primary Lower Secondary Upper Secondary Oc…" at bounding box center [378, 183] width 183 height 28
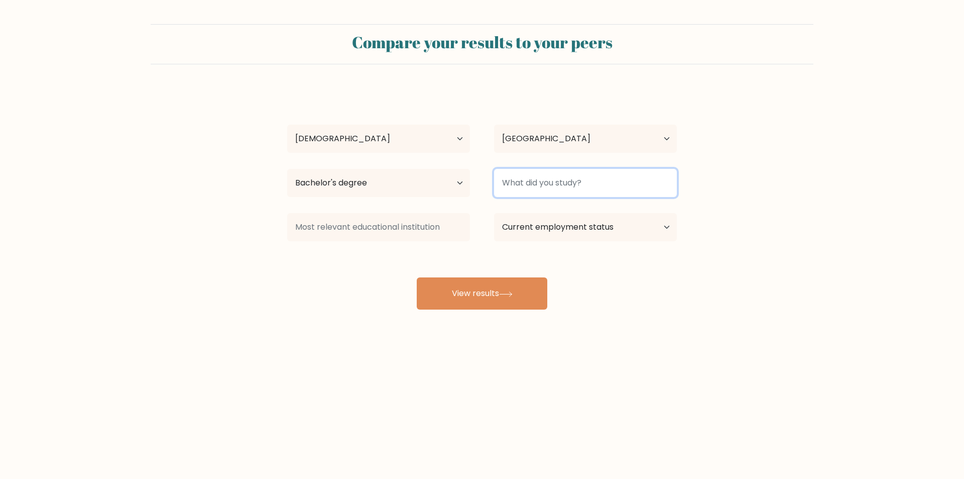
click at [594, 190] on input at bounding box center [585, 183] width 183 height 28
click at [491, 292] on button "View results" at bounding box center [482, 293] width 131 height 32
click at [602, 193] on input at bounding box center [585, 183] width 183 height 28
click at [603, 185] on input at bounding box center [585, 183] width 183 height 28
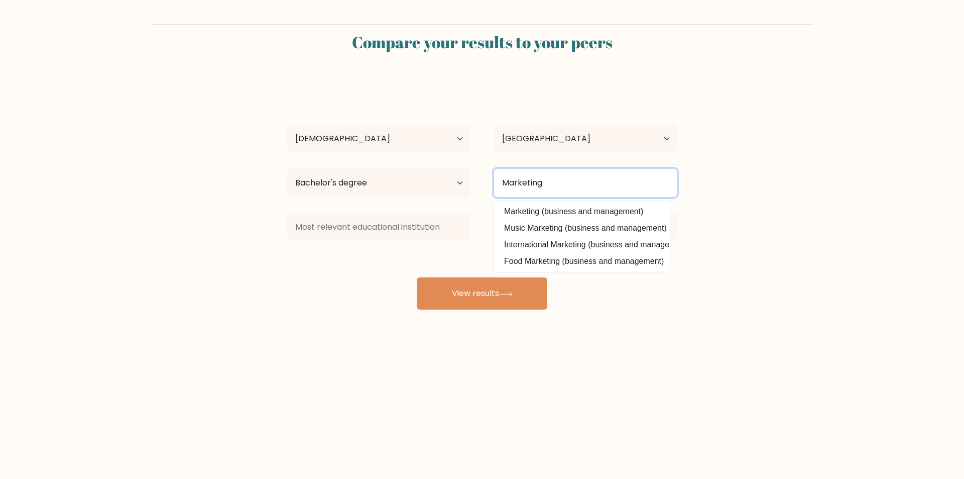
type input "Marketing"
click at [592, 211] on div "Jeselle Torrecarion Age Under 18 years old 18-24 years old 25-34 years old 35-4…" at bounding box center [482, 198] width 402 height 221
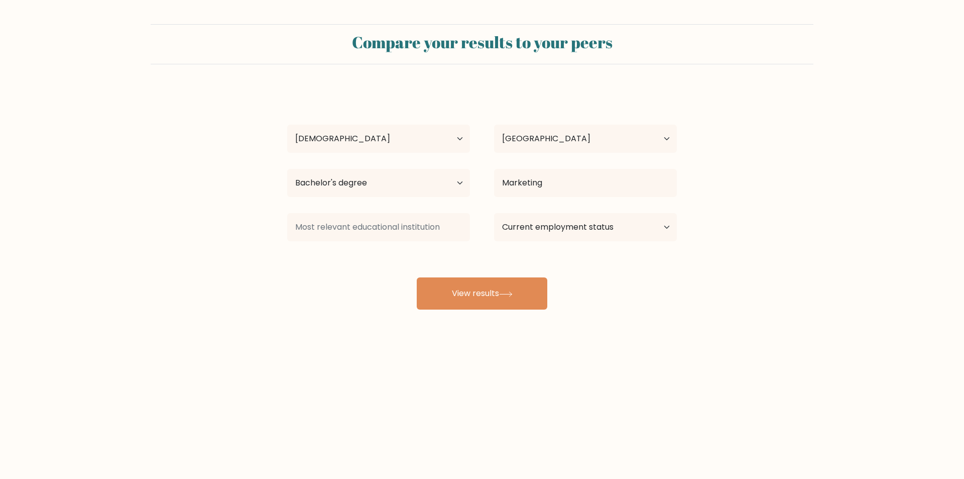
click at [465, 302] on button "View results" at bounding box center [482, 293] width 131 height 32
click at [419, 230] on input at bounding box center [378, 227] width 183 height 28
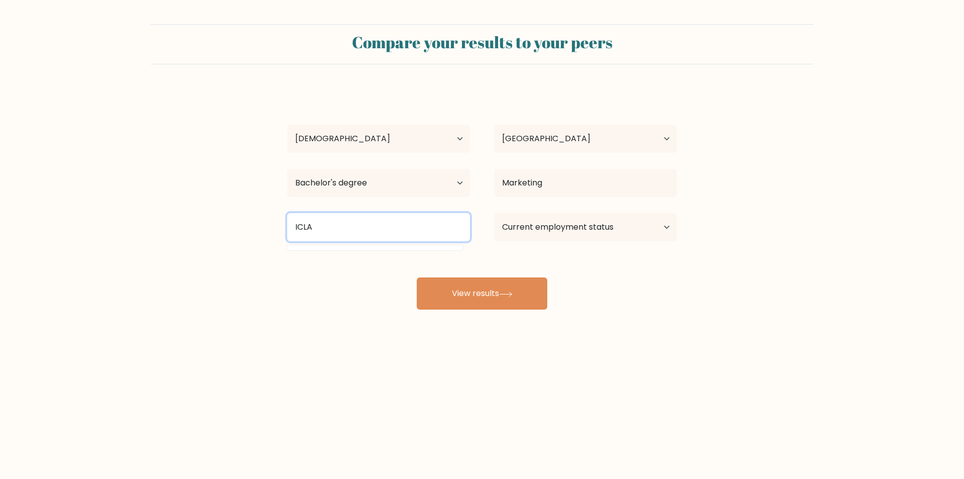
type input "ICLA"
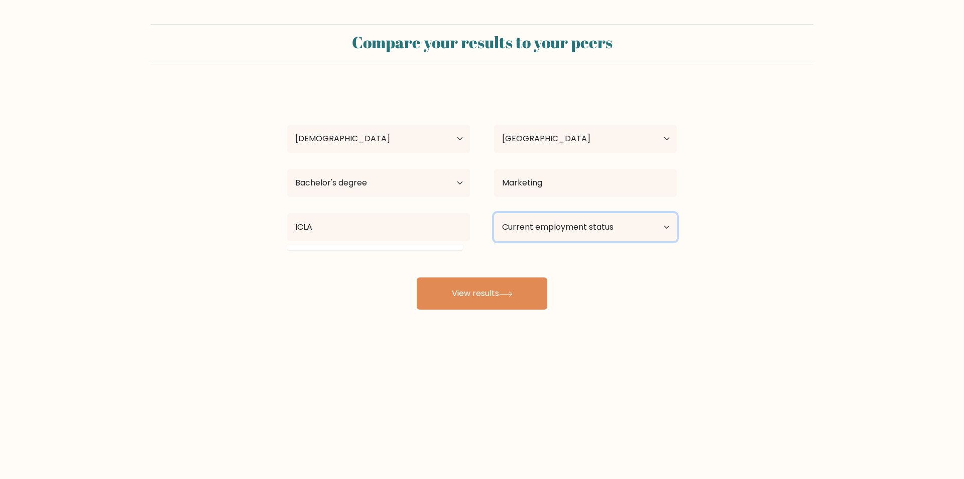
click at [594, 240] on select "Current employment status Employed Student Retired Other / prefer not to answer" at bounding box center [585, 227] width 183 height 28
select select "employed"
click at [494, 213] on select "Current employment status Employed Student Retired Other / prefer not to answer" at bounding box center [585, 227] width 183 height 28
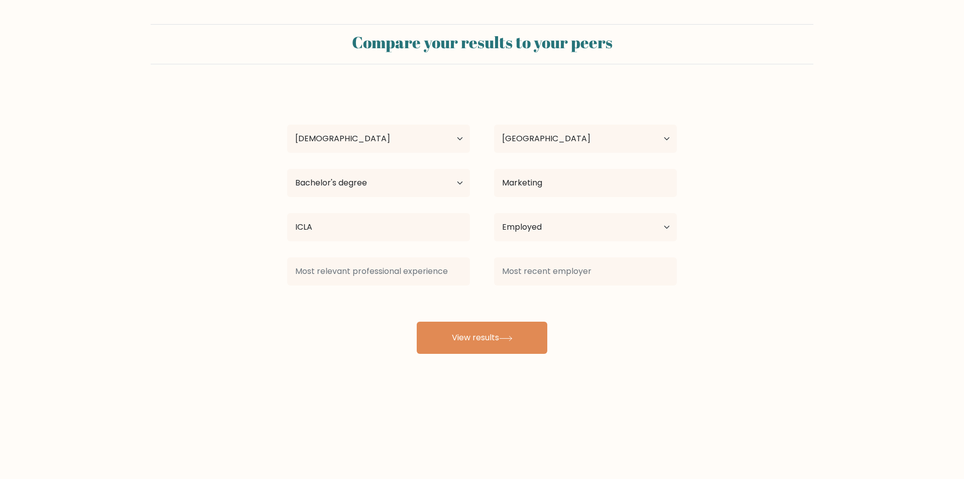
click at [508, 309] on div "Jeselle Torrecarion Age Under 18 years old 18-24 years old 25-34 years old 35-4…" at bounding box center [482, 220] width 402 height 265
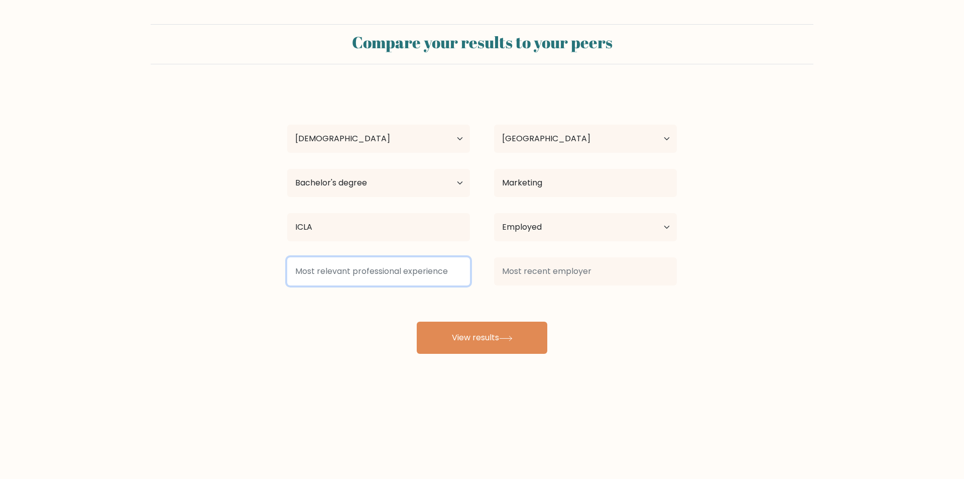
click at [443, 277] on input at bounding box center [378, 271] width 183 height 28
type input "B"
type input "CSR"
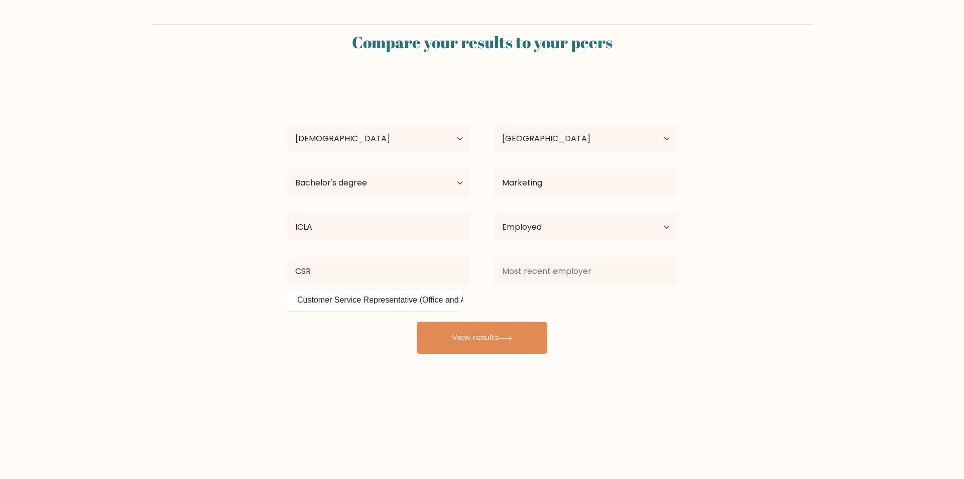
click at [435, 303] on div "Jeselle Torrecarion Age Under 18 years old 18-24 years old 25-34 years old 35-4…" at bounding box center [482, 220] width 402 height 265
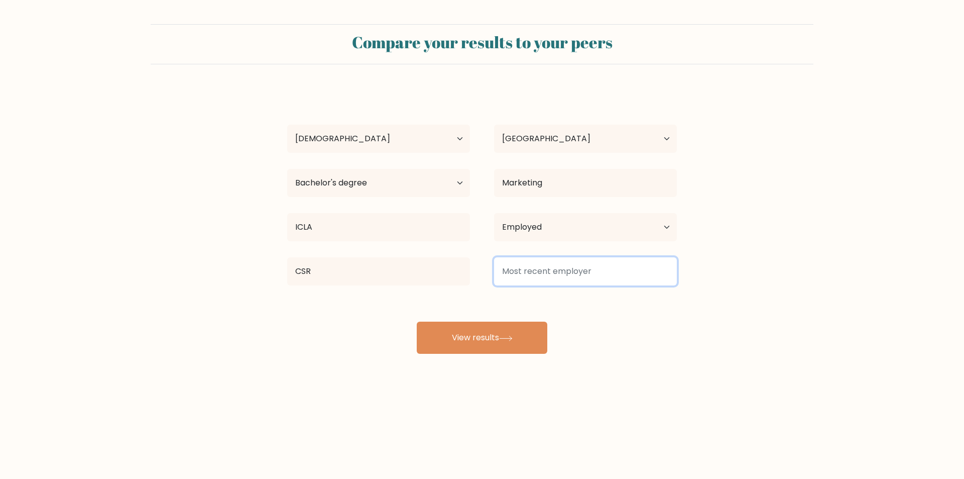
click at [528, 270] on input at bounding box center [585, 271] width 183 height 28
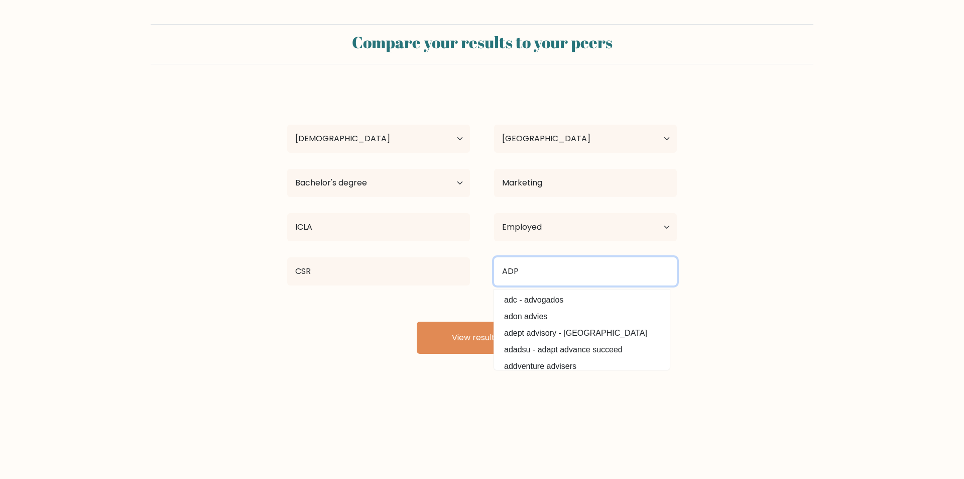
type input "ADP"
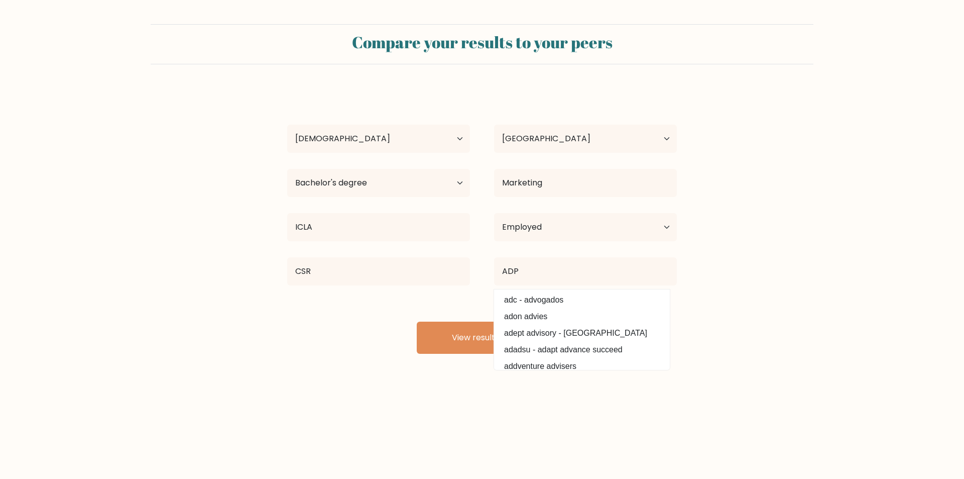
click at [396, 314] on div "Jeselle Torrecarion Age Under 18 years old 18-24 years old 25-34 years old 35-4…" at bounding box center [482, 220] width 402 height 265
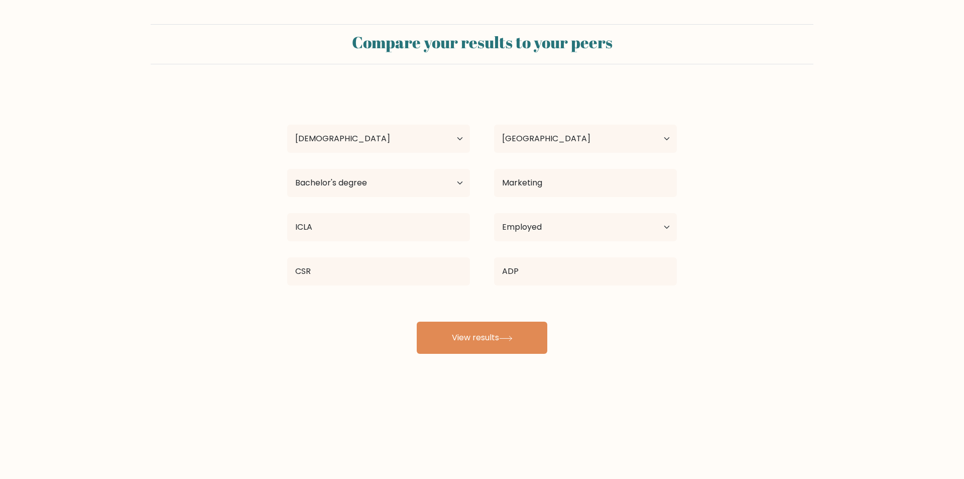
click at [458, 347] on button "View results" at bounding box center [482, 337] width 131 height 32
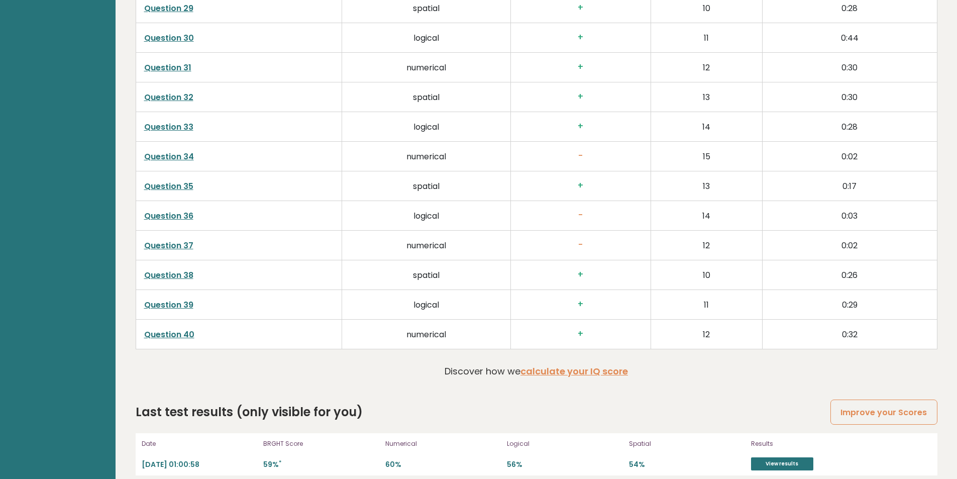
scroll to position [2546, 0]
